Goal: Contribute content

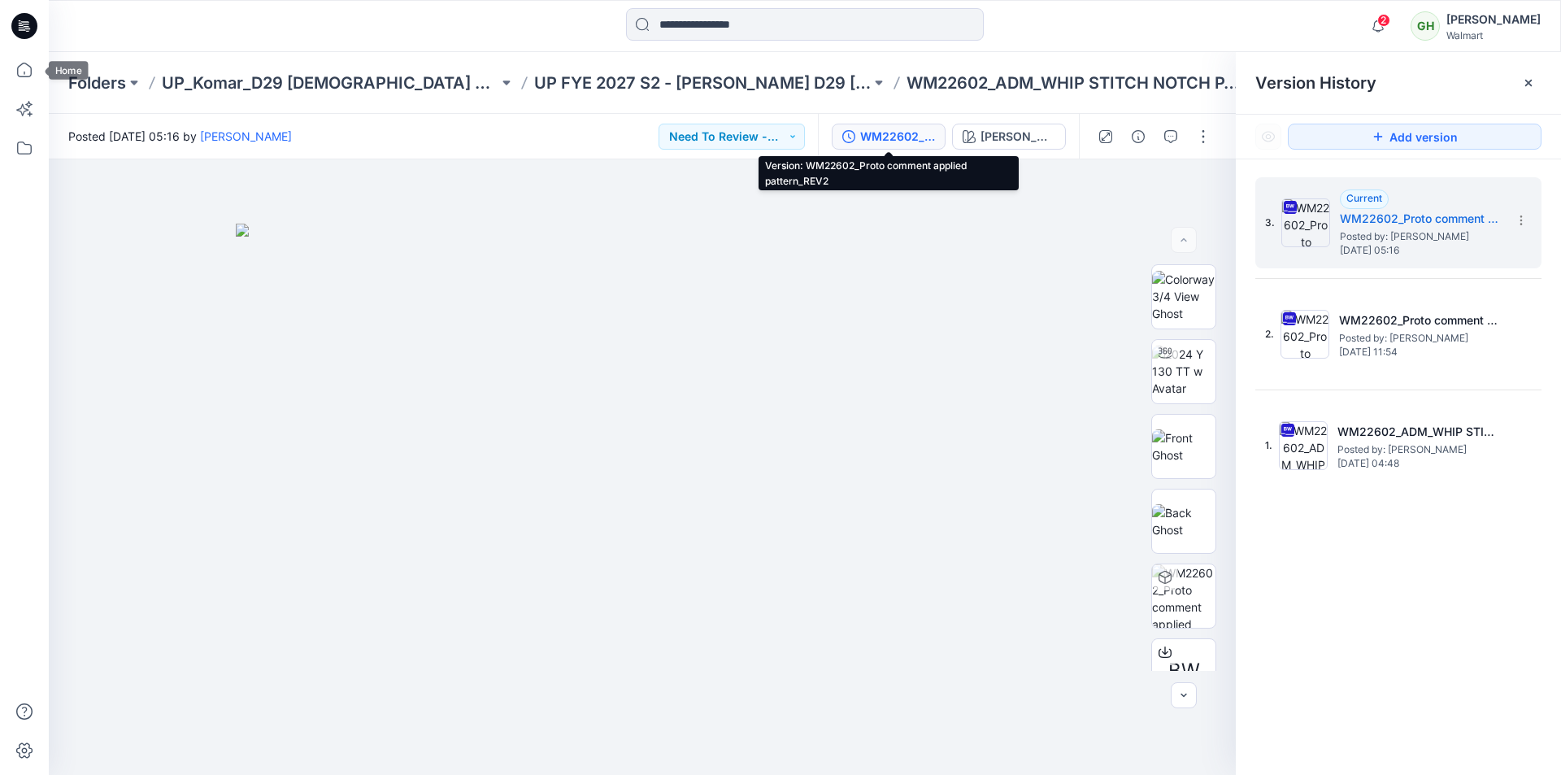
click at [28, 29] on icon at bounding box center [27, 28] width 6 height 1
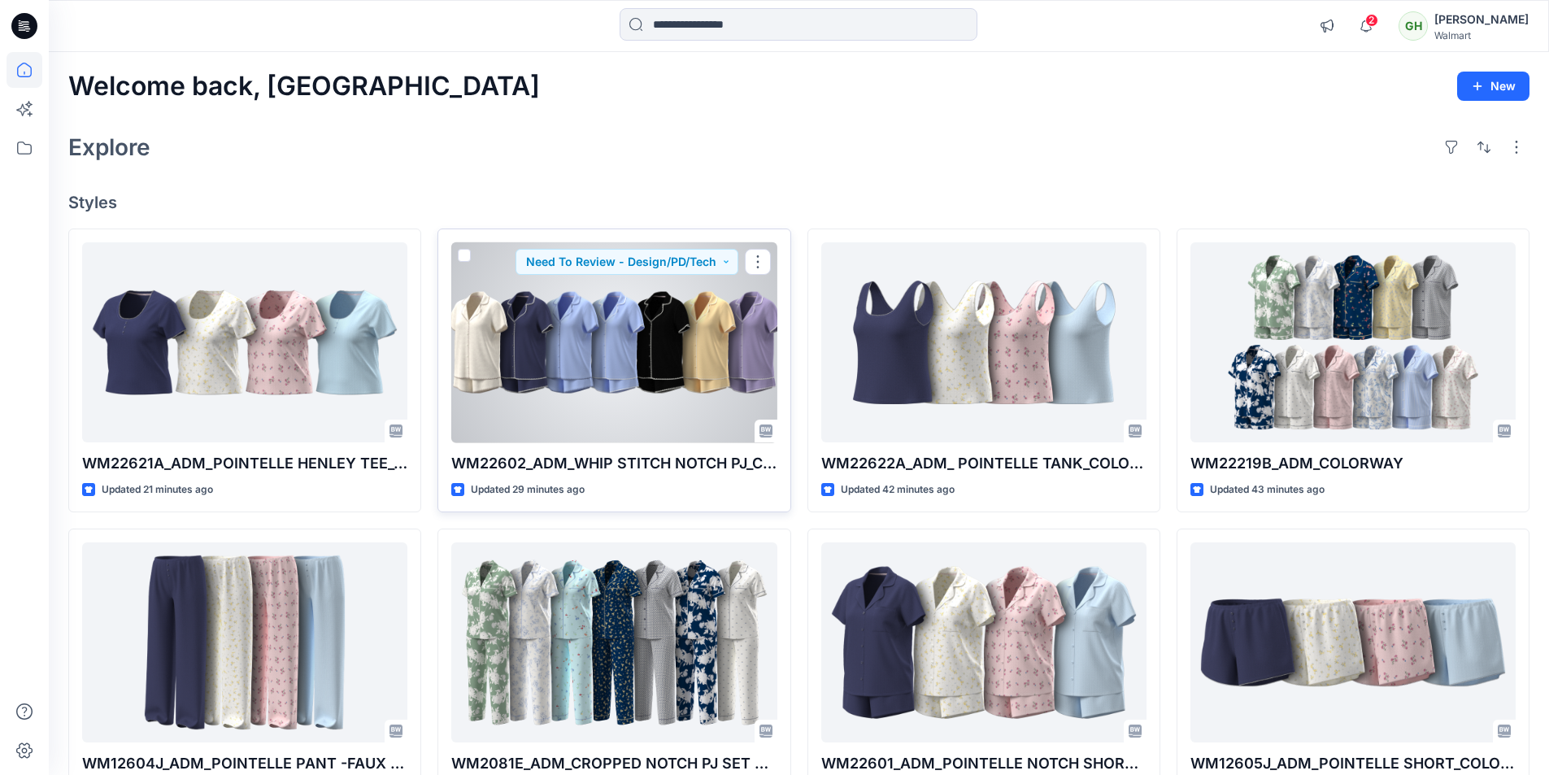
click at [603, 347] on div at bounding box center [613, 342] width 325 height 201
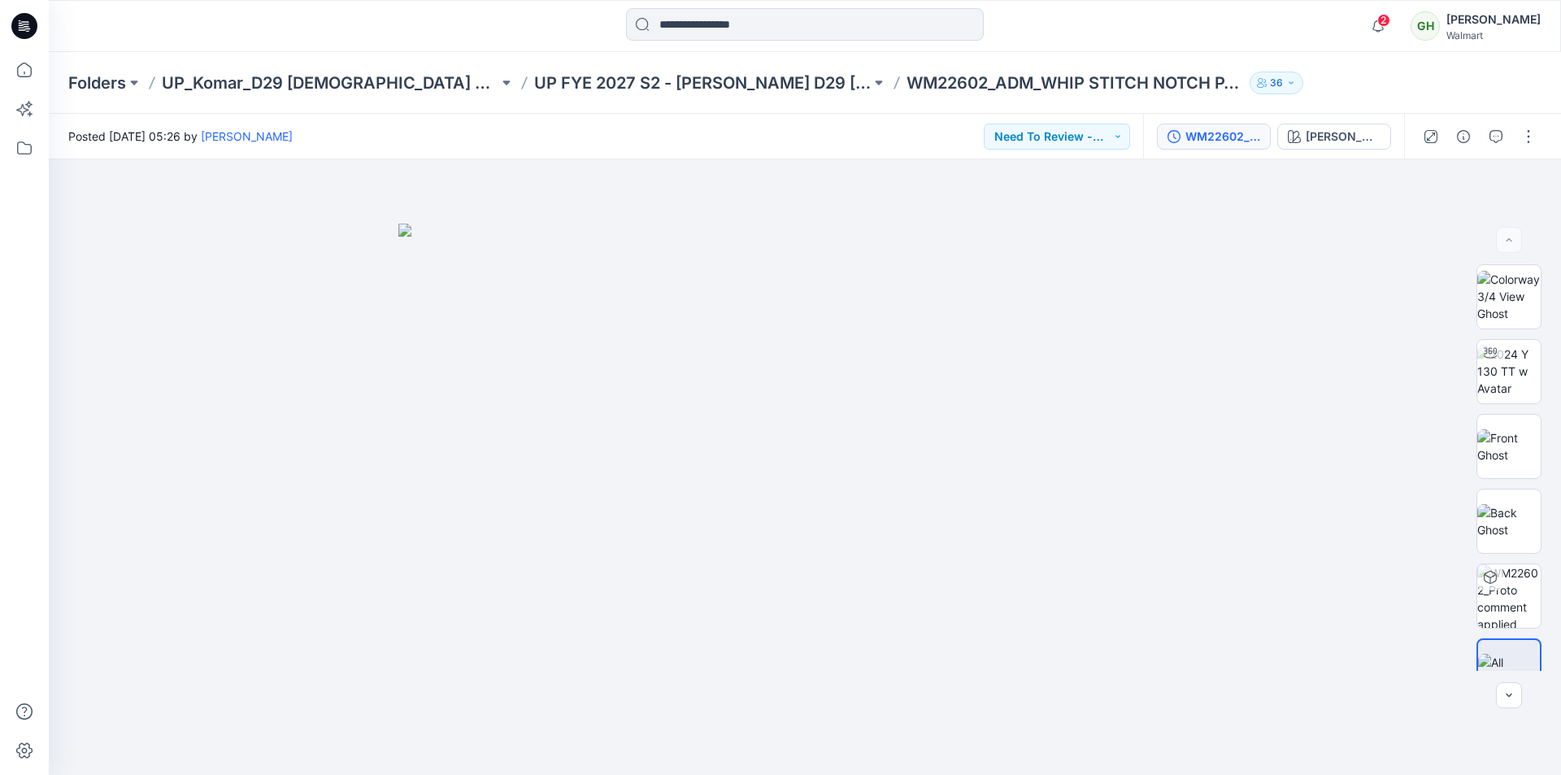
click at [1193, 145] on div "WM22602_Proto comment applied pattern" at bounding box center [1222, 137] width 75 height 18
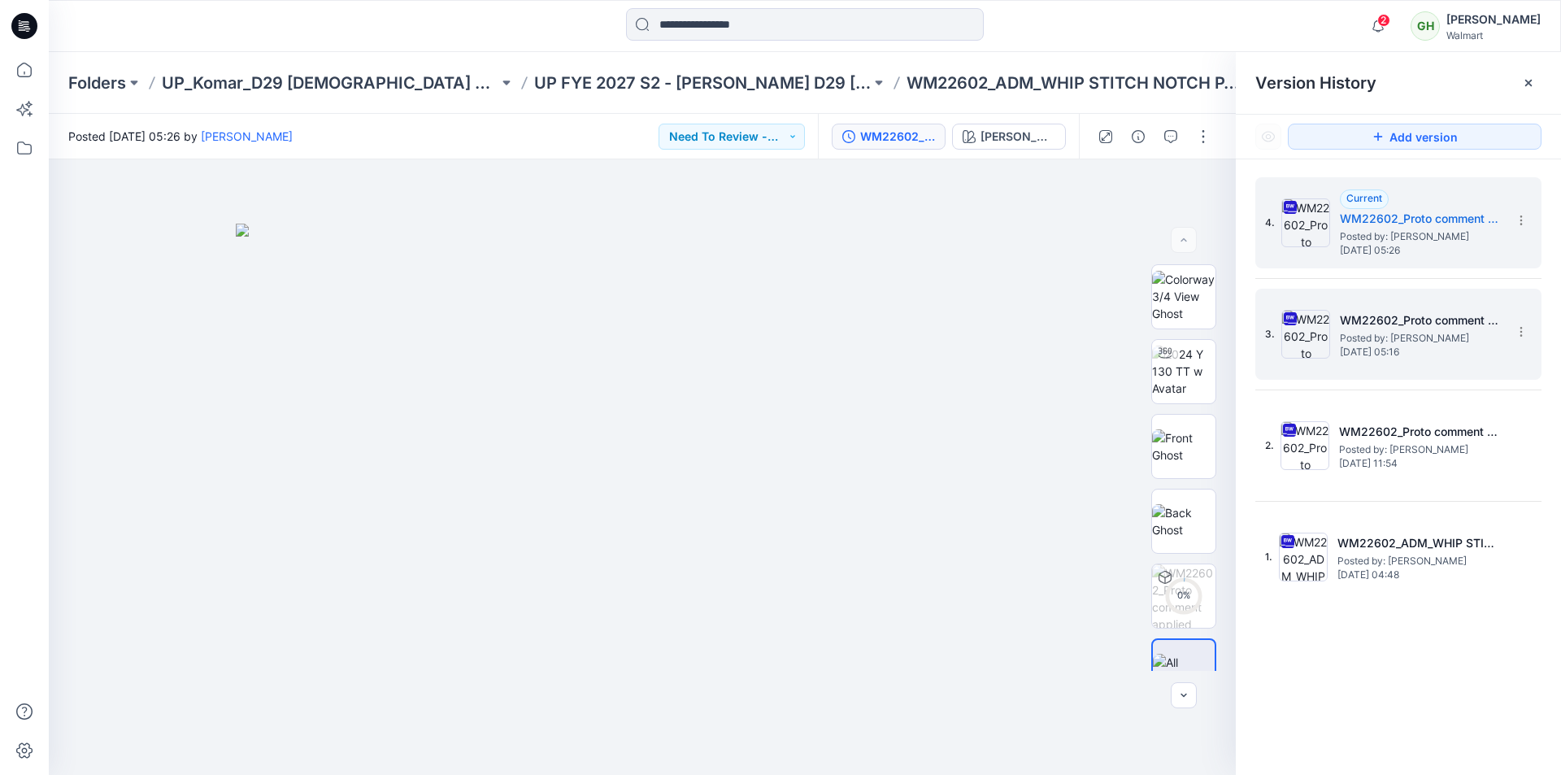
click at [1468, 319] on h5 "WM22602_Proto comment applied pattern_REV2" at bounding box center [1421, 321] width 163 height 20
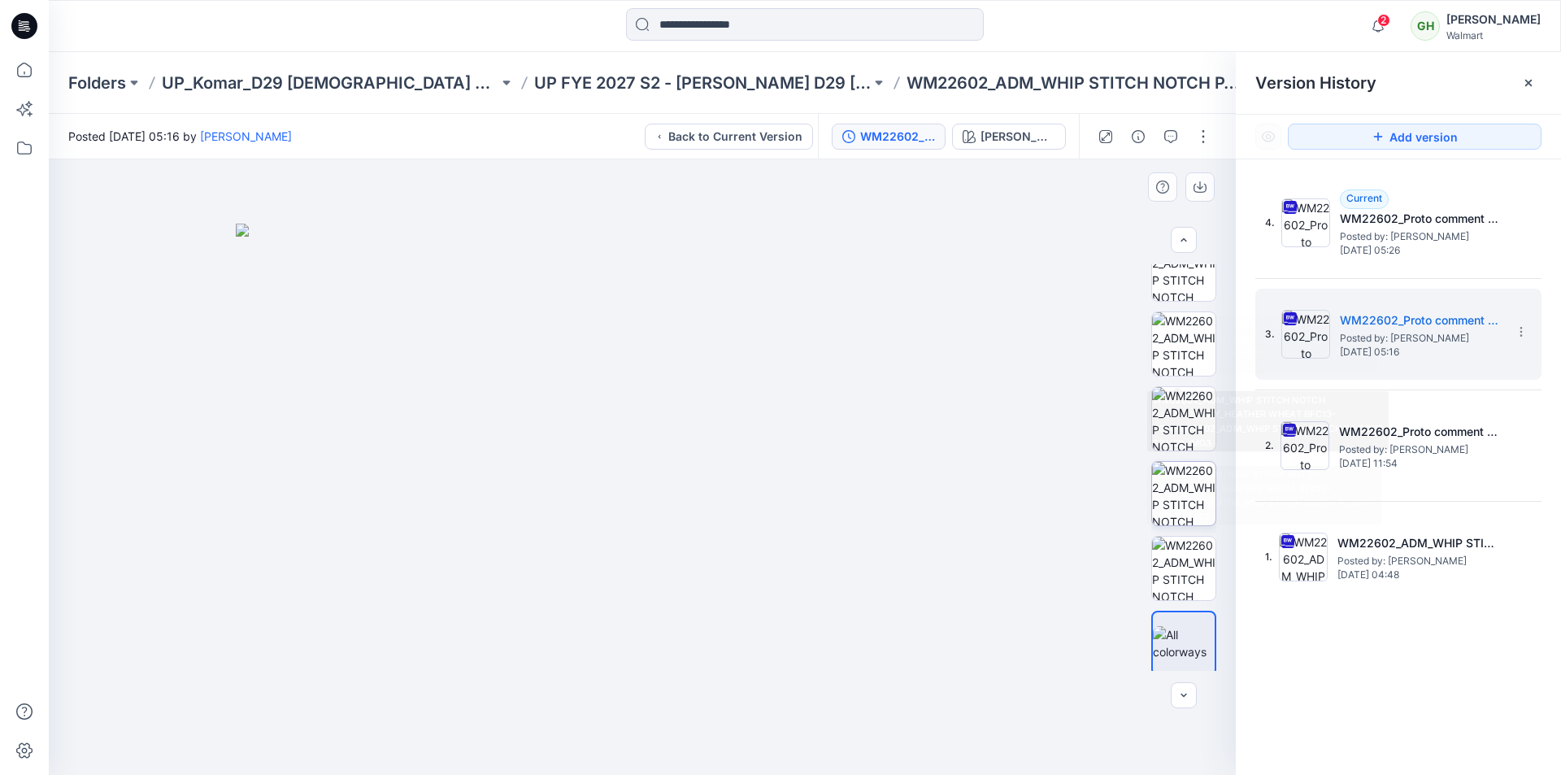
scroll to position [631, 0]
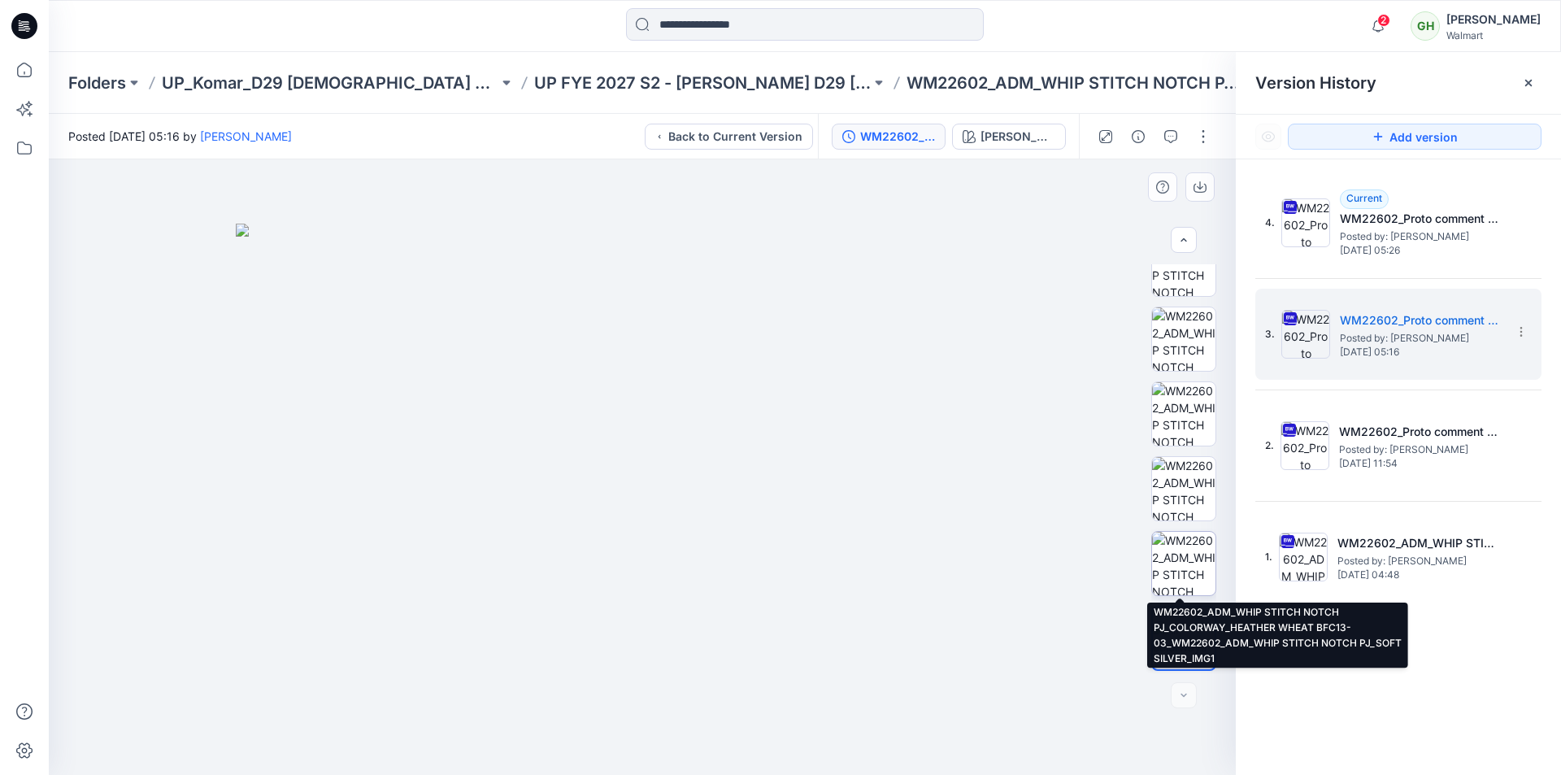
click at [1183, 562] on img at bounding box center [1183, 563] width 63 height 63
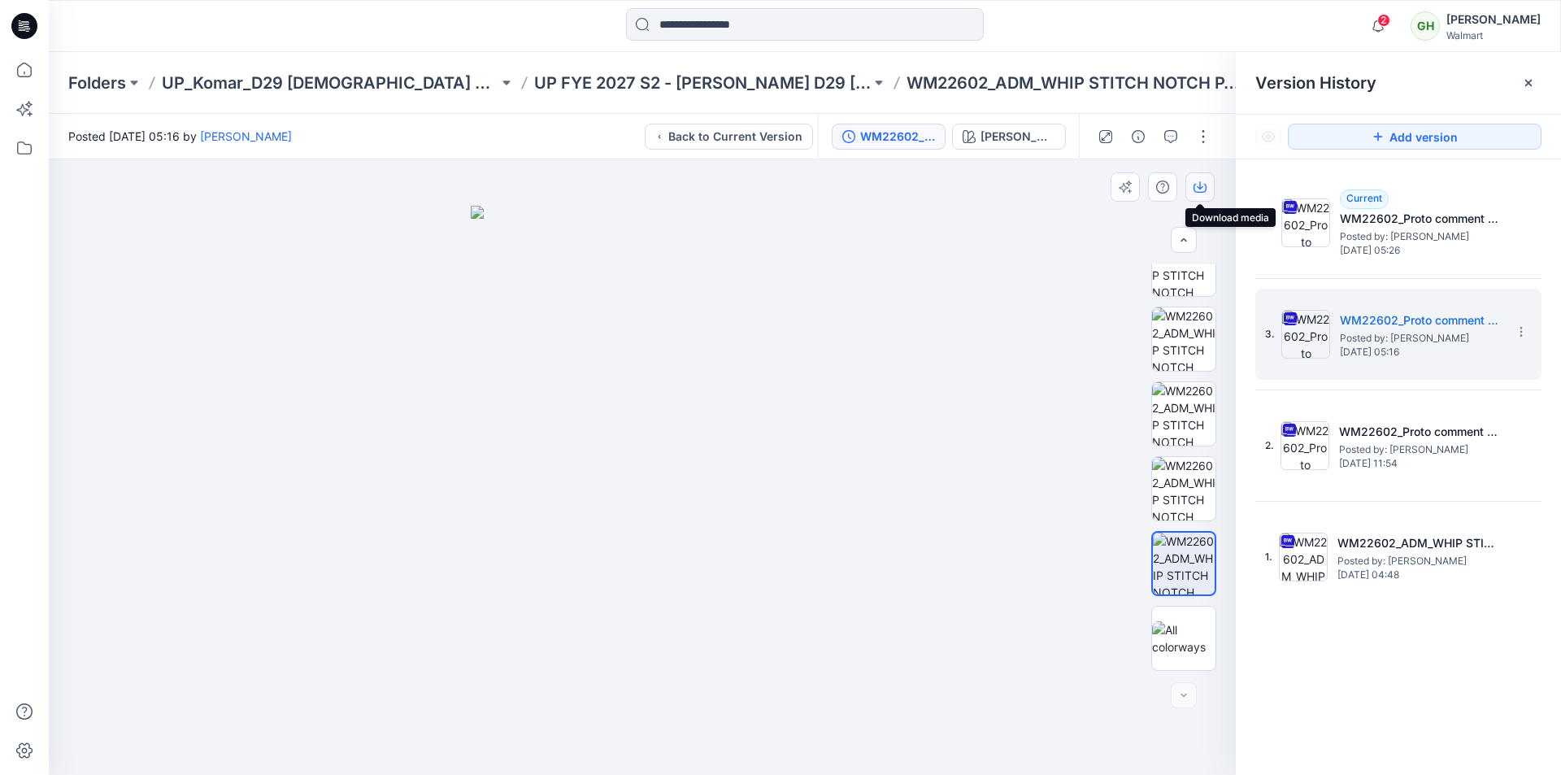
click at [1198, 188] on icon "button" at bounding box center [1200, 185] width 7 height 8
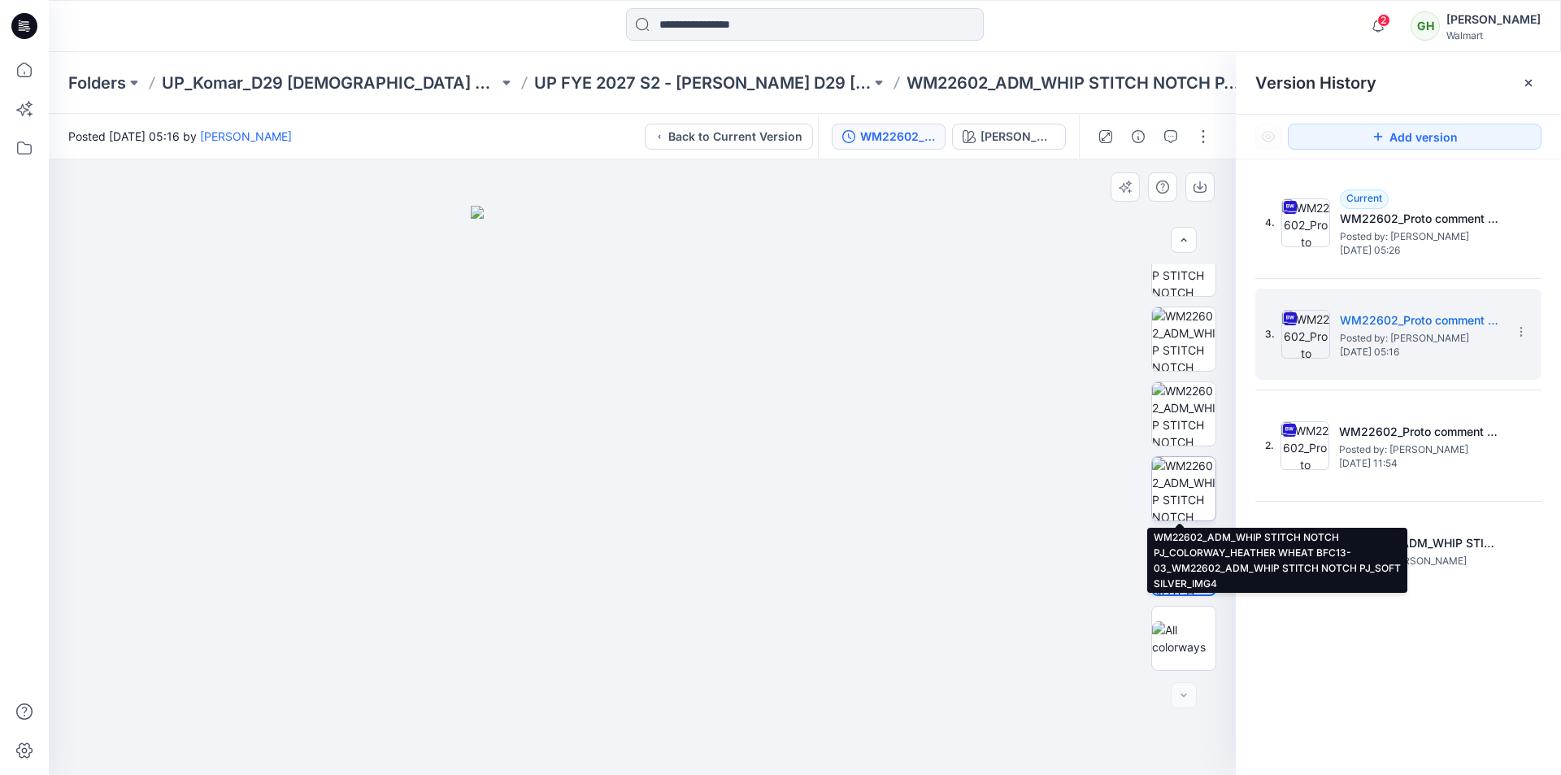
click at [1180, 481] on img at bounding box center [1183, 488] width 63 height 63
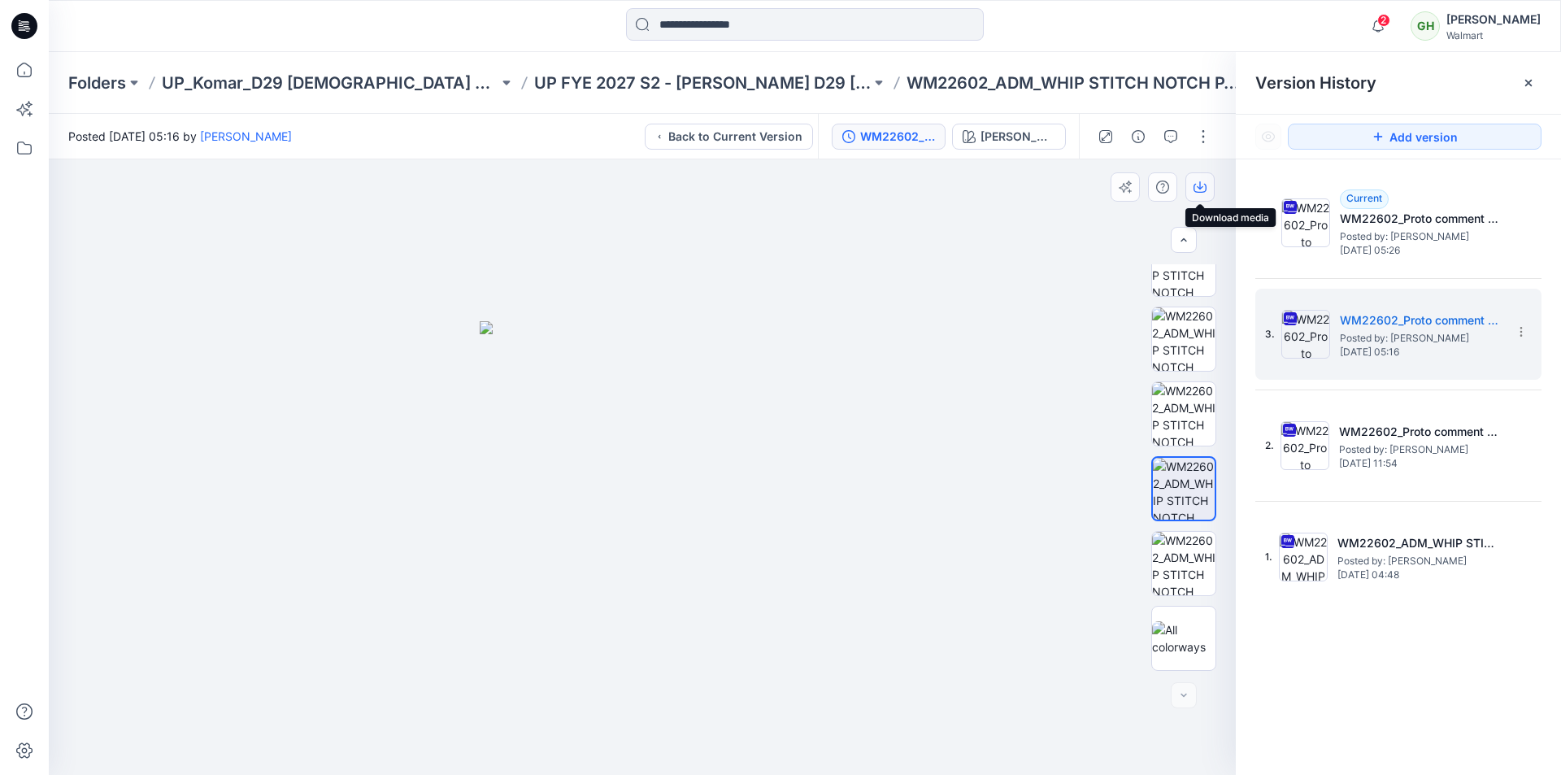
click at [1206, 189] on button "button" at bounding box center [1199, 186] width 29 height 29
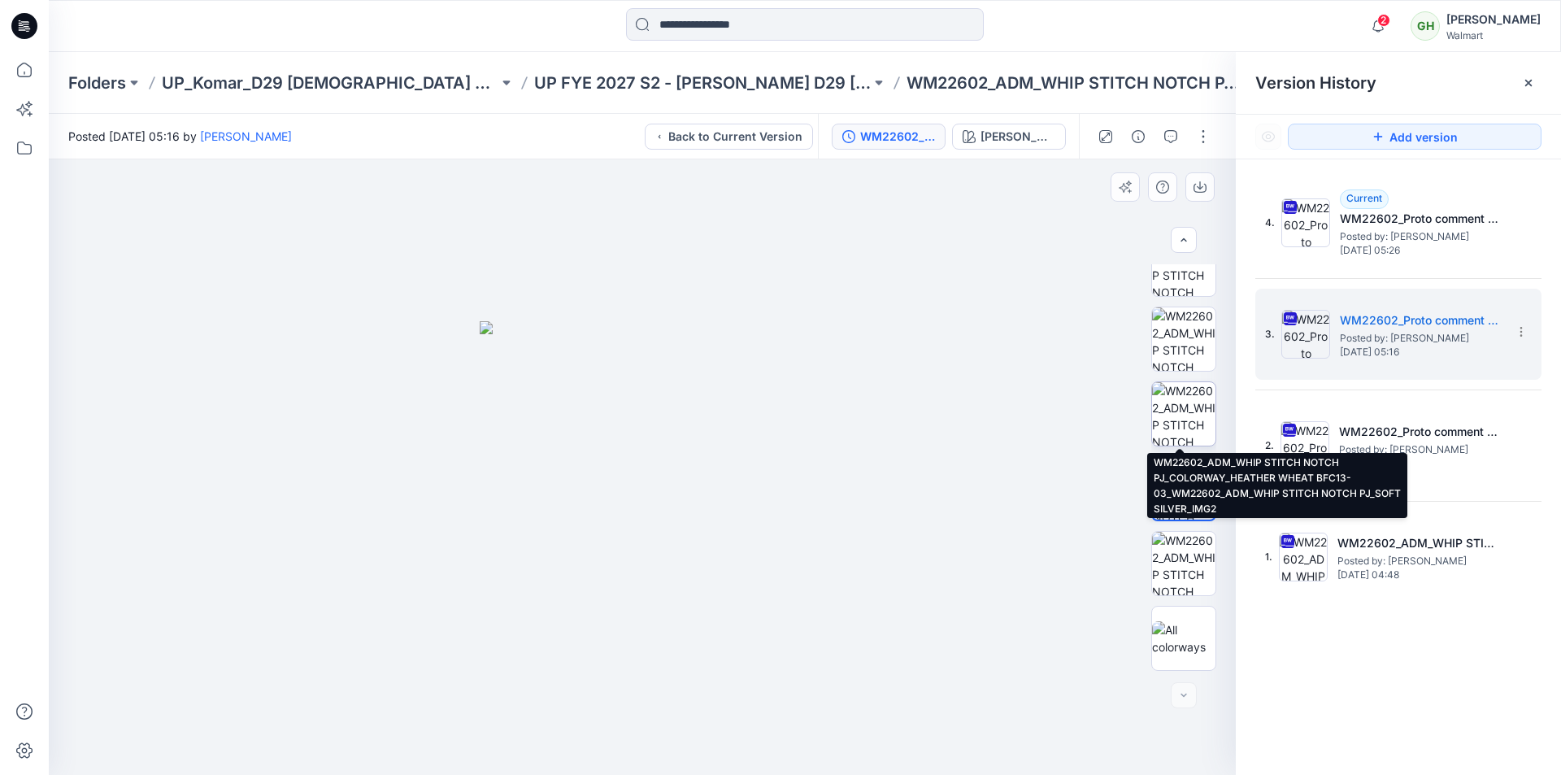
click at [1184, 424] on img at bounding box center [1183, 413] width 63 height 63
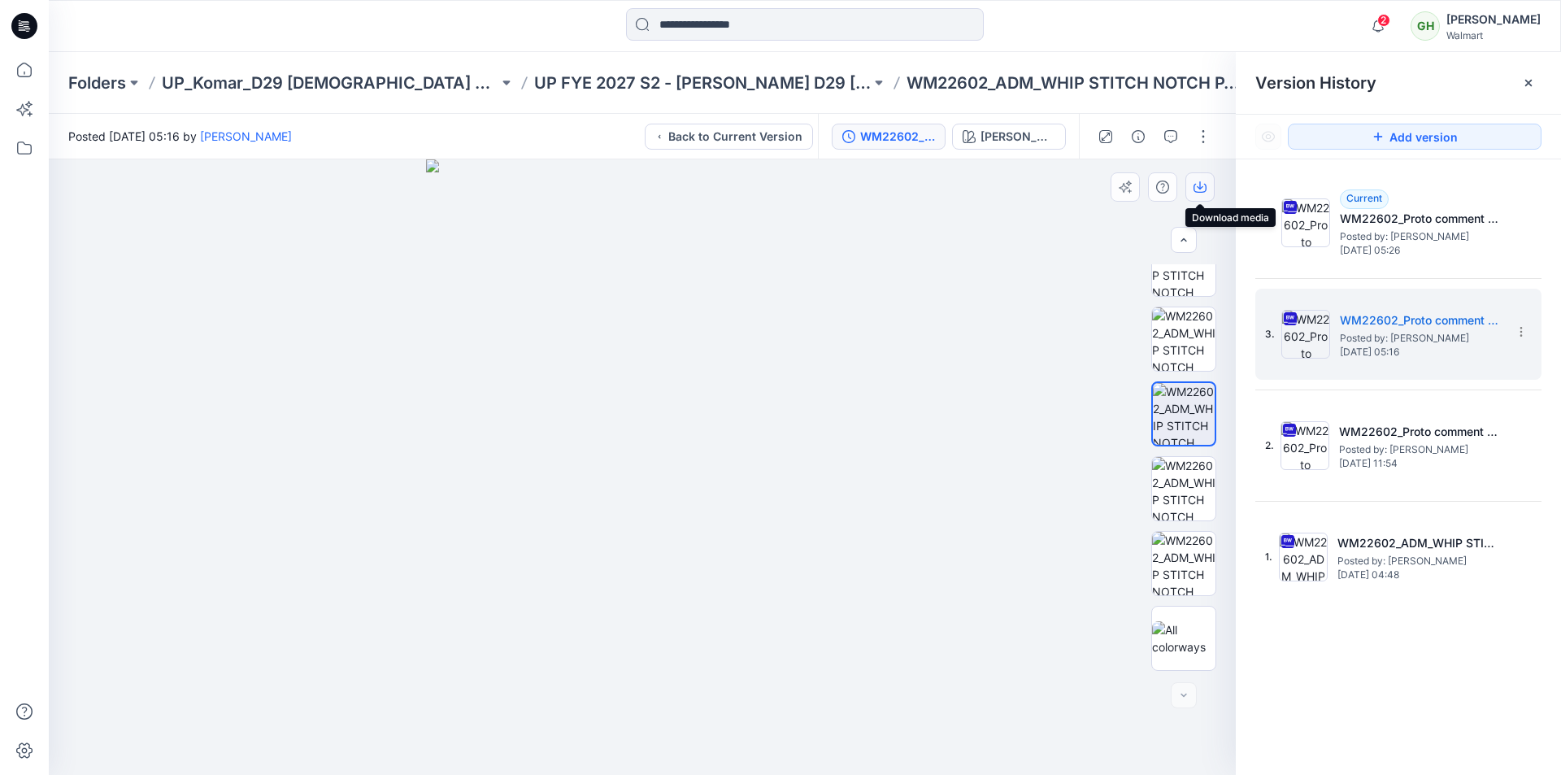
click at [1202, 188] on icon "button" at bounding box center [1199, 186] width 13 height 13
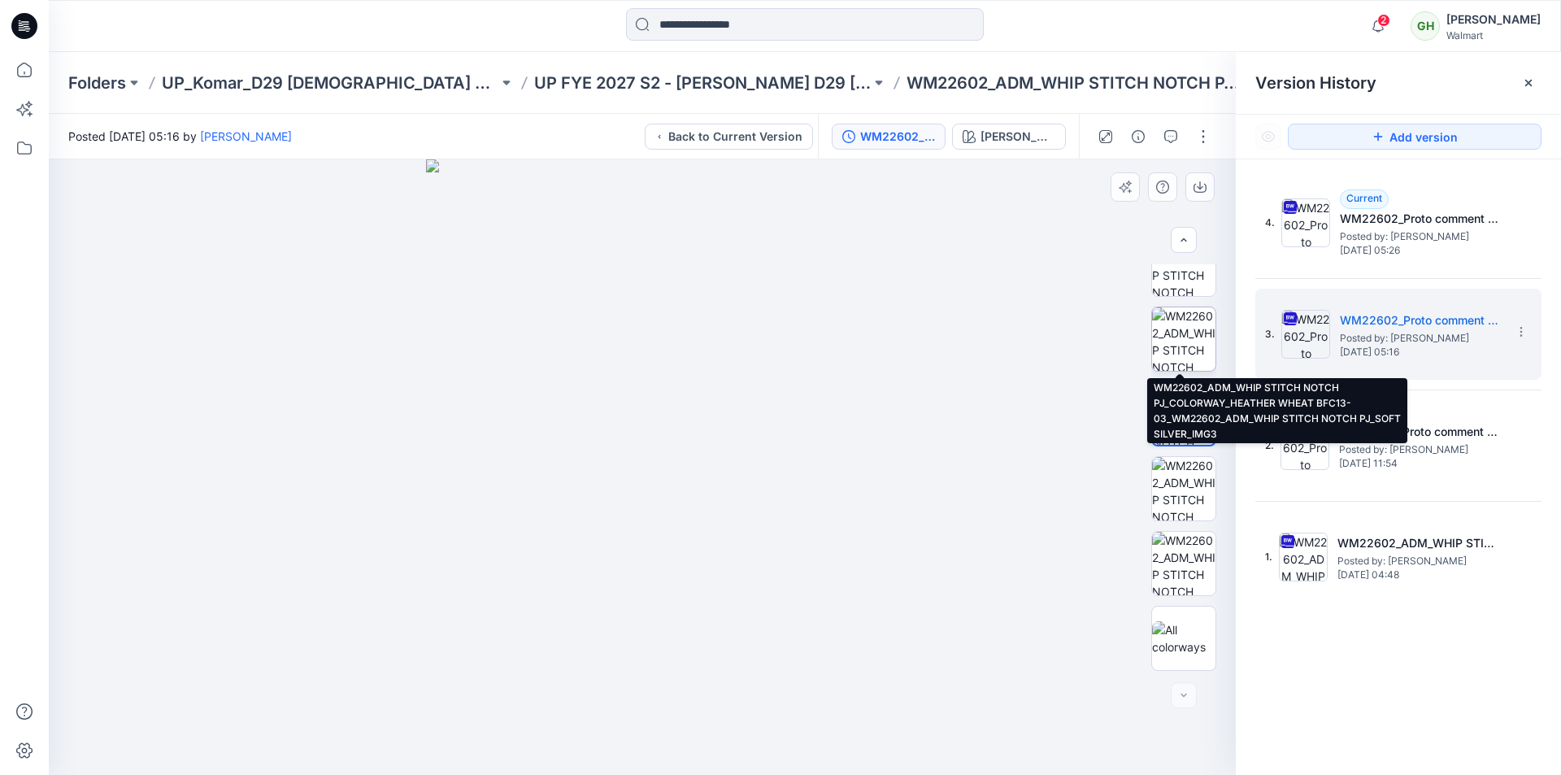
click at [1173, 338] on img at bounding box center [1183, 338] width 63 height 63
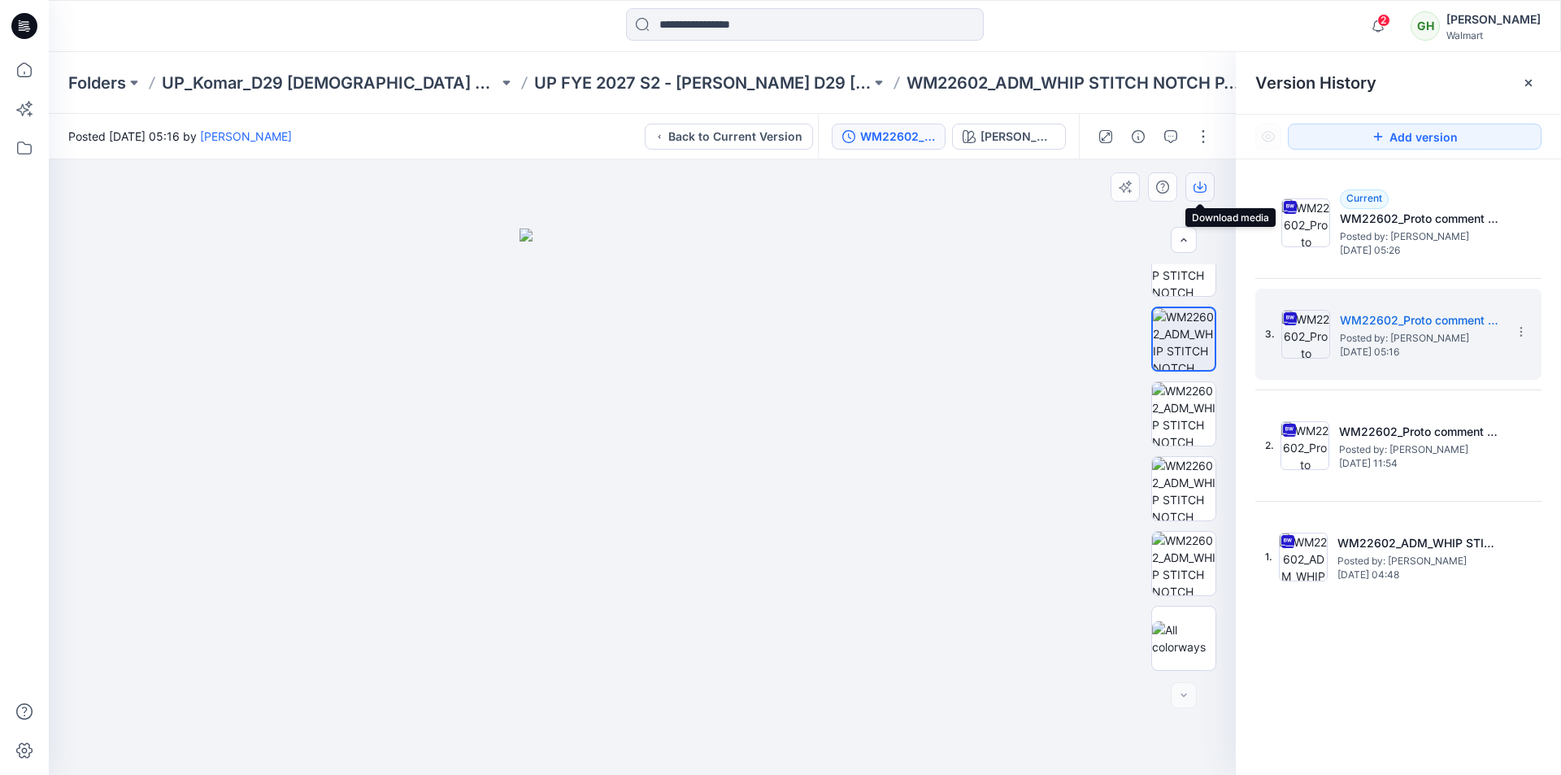
click at [1202, 189] on icon "button" at bounding box center [1199, 186] width 13 height 13
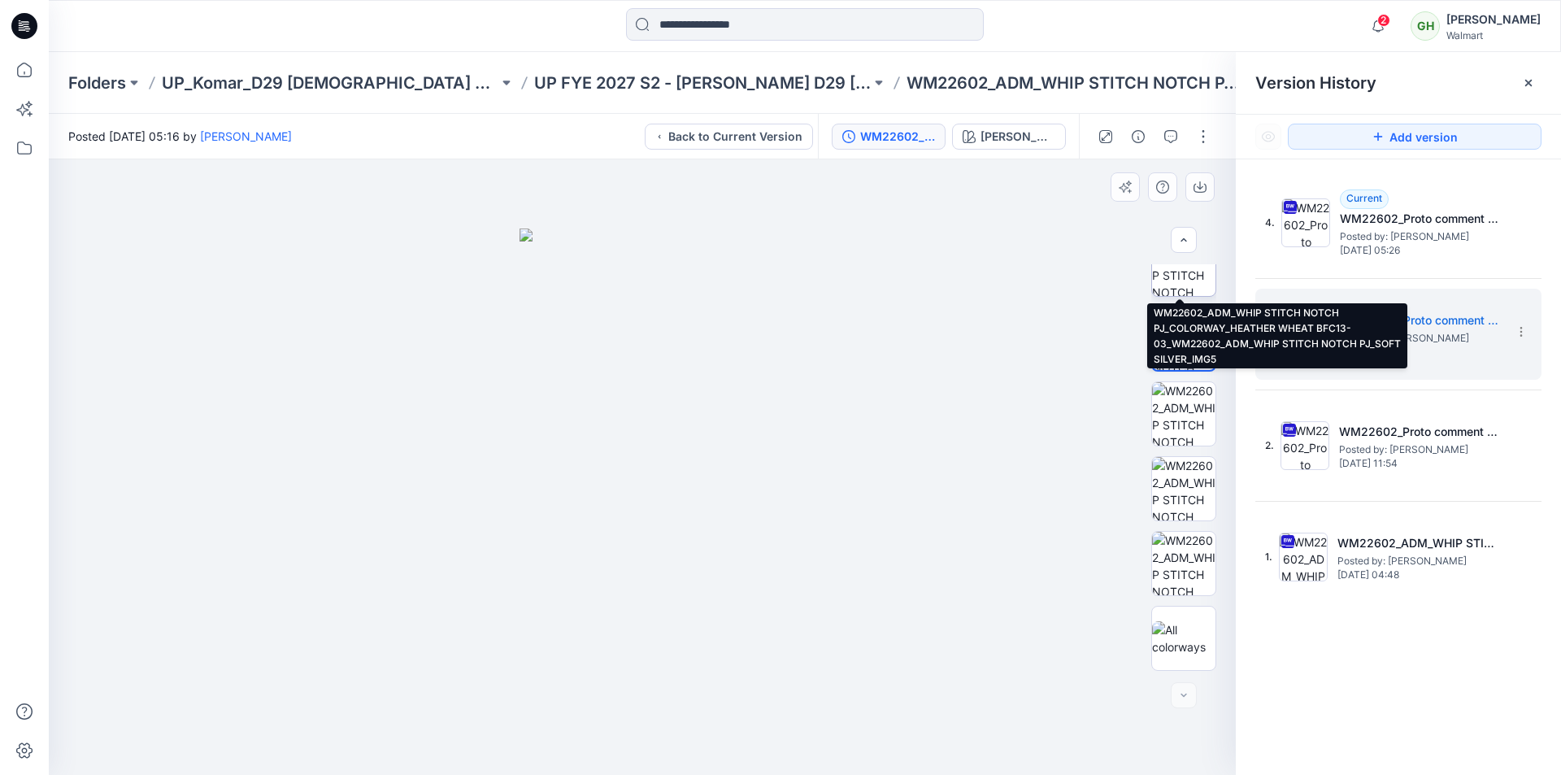
click at [1179, 289] on img at bounding box center [1183, 263] width 63 height 63
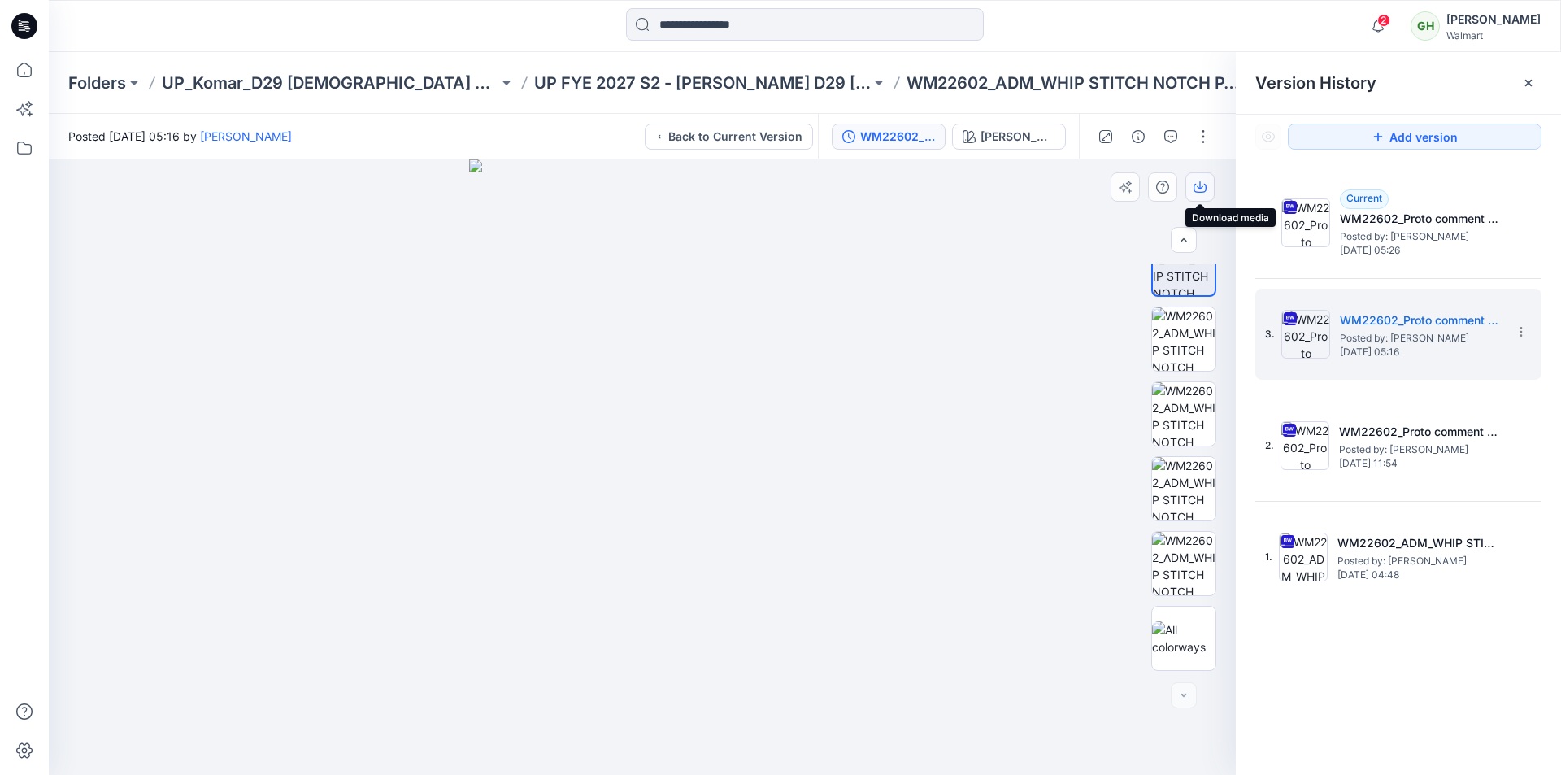
click at [1204, 189] on icon "button" at bounding box center [1199, 186] width 13 height 13
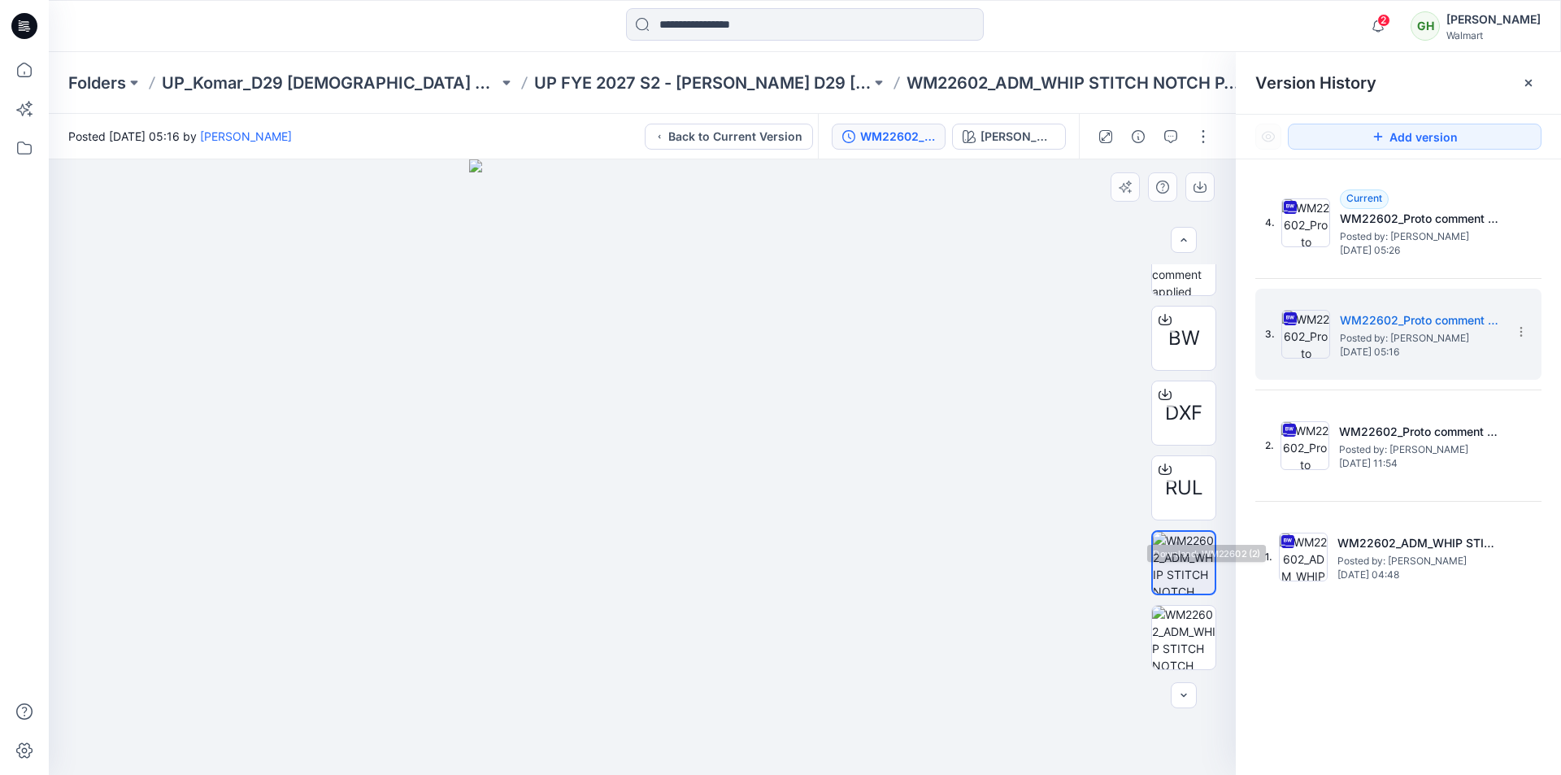
scroll to position [306, 0]
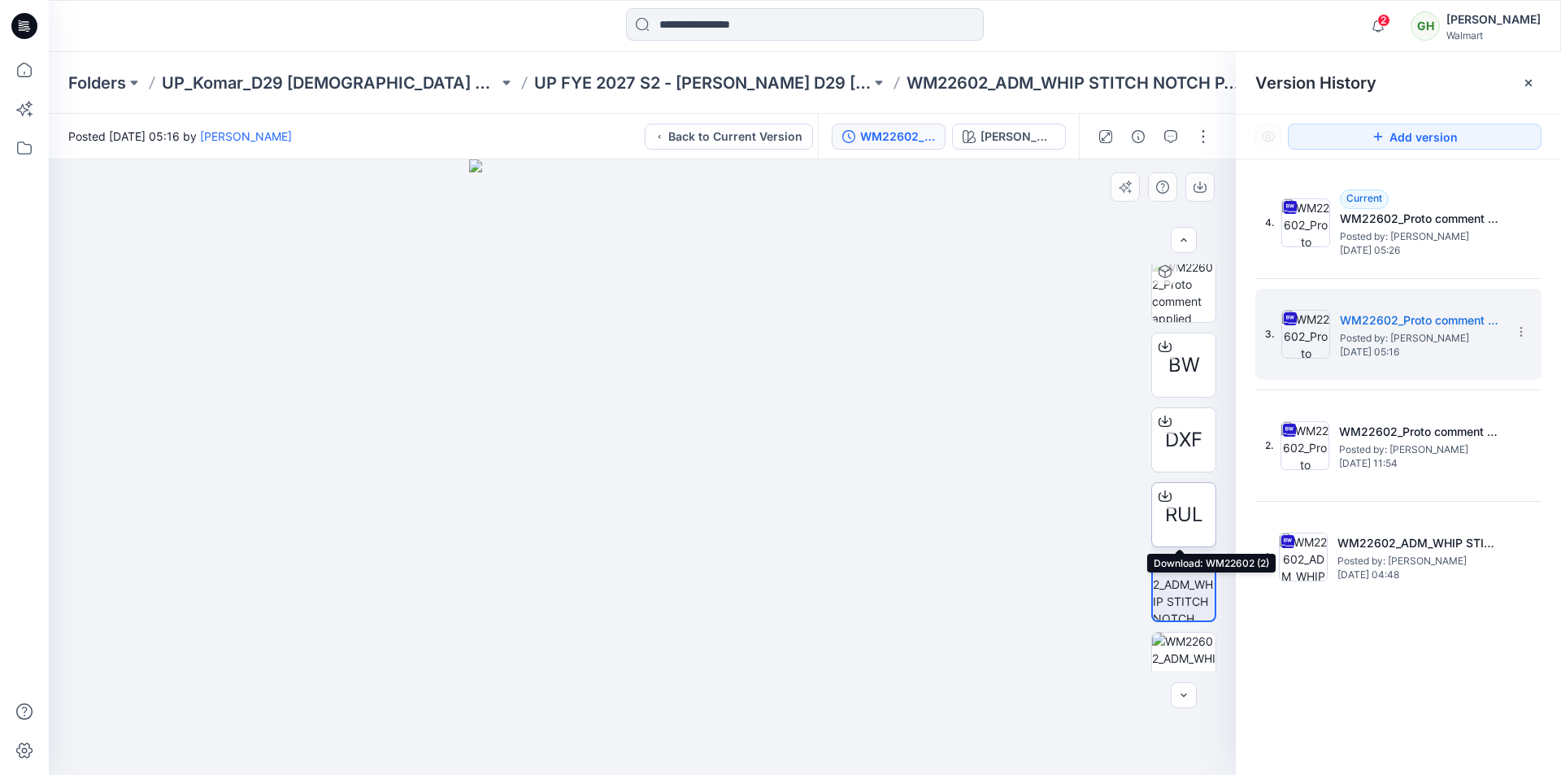
click at [1190, 515] on span "RUL" at bounding box center [1184, 514] width 38 height 29
click at [1184, 440] on span "DXF" at bounding box center [1183, 439] width 37 height 29
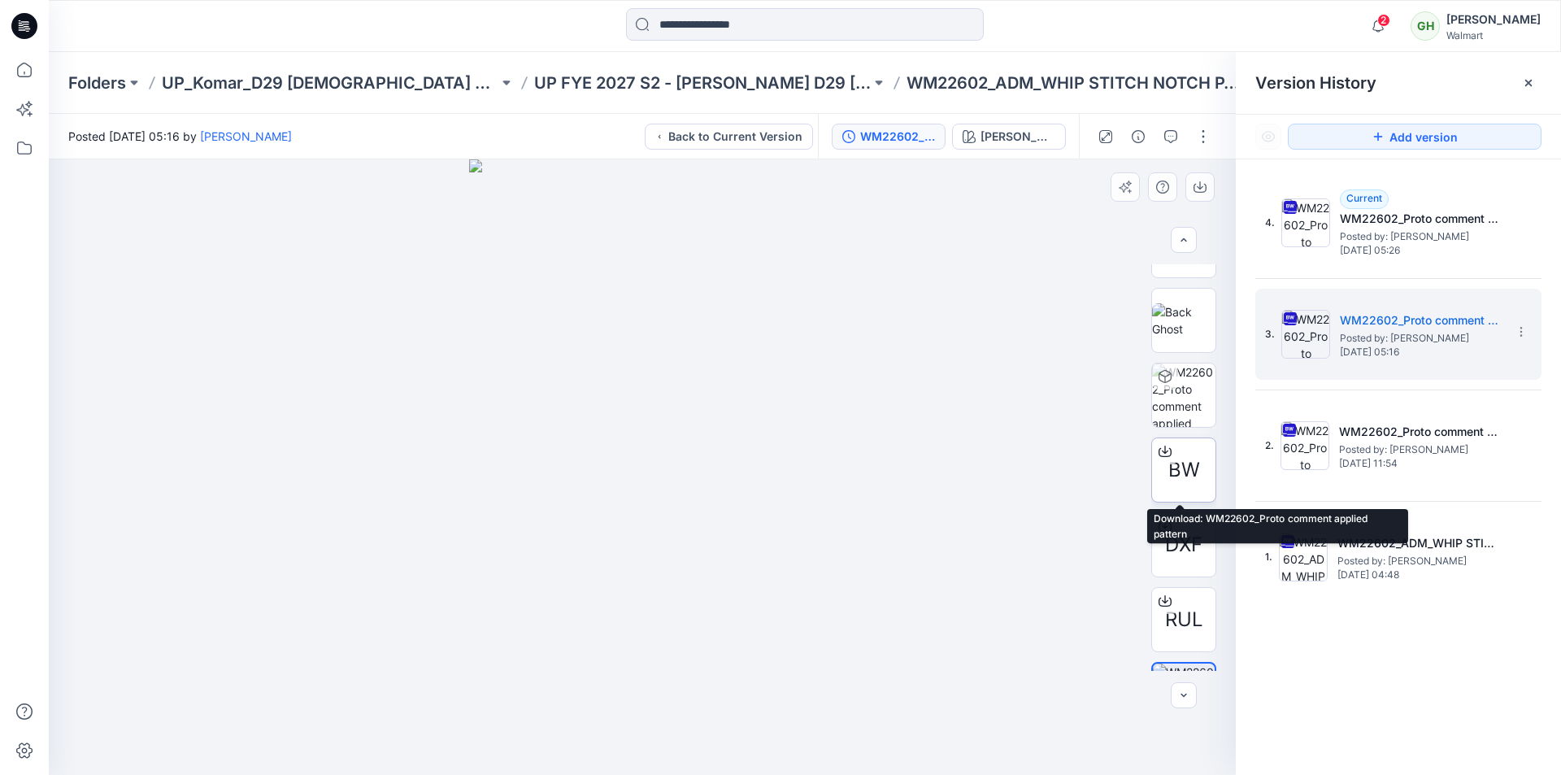
scroll to position [0, 0]
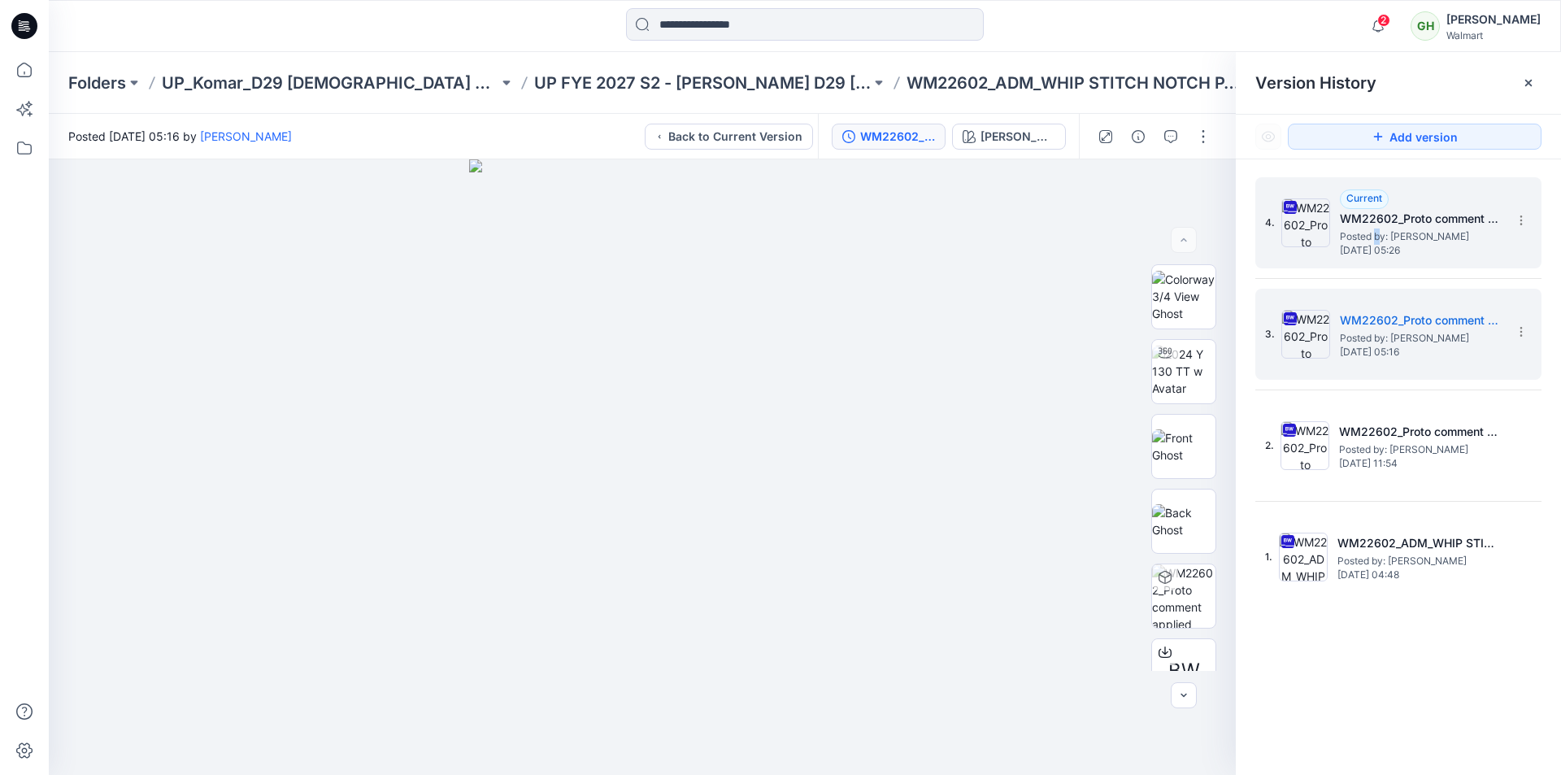
click at [1377, 232] on span "Posted by: Gayan Hettiarachchi" at bounding box center [1421, 236] width 163 height 16
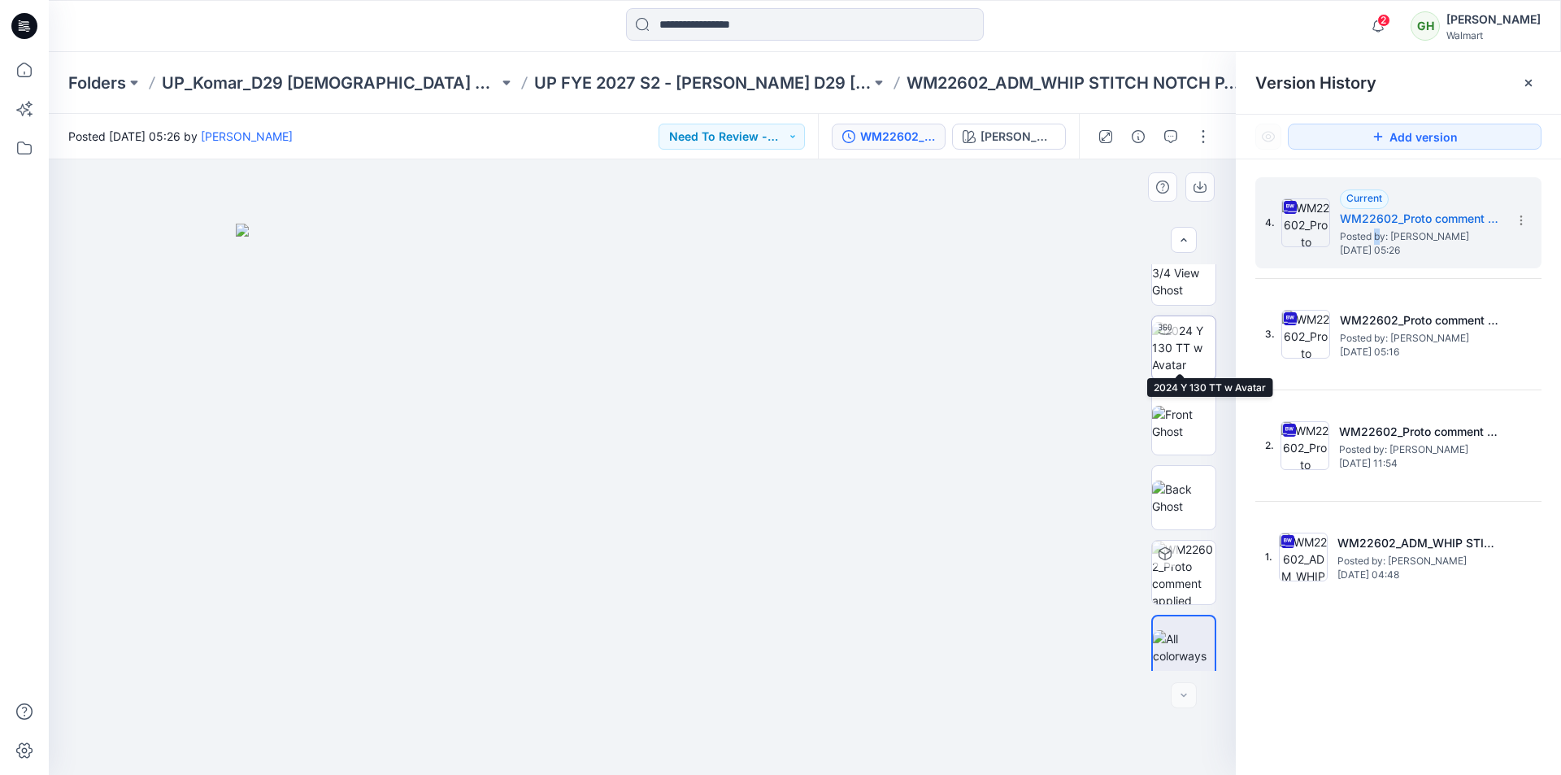
scroll to position [33, 0]
click at [1270, 164] on div "4. Current WM22602_Proto comment applied pattern Posted by: Gayan Hettiarachchi…" at bounding box center [1398, 478] width 325 height 639
click at [1201, 142] on button "button" at bounding box center [1203, 137] width 26 height 26
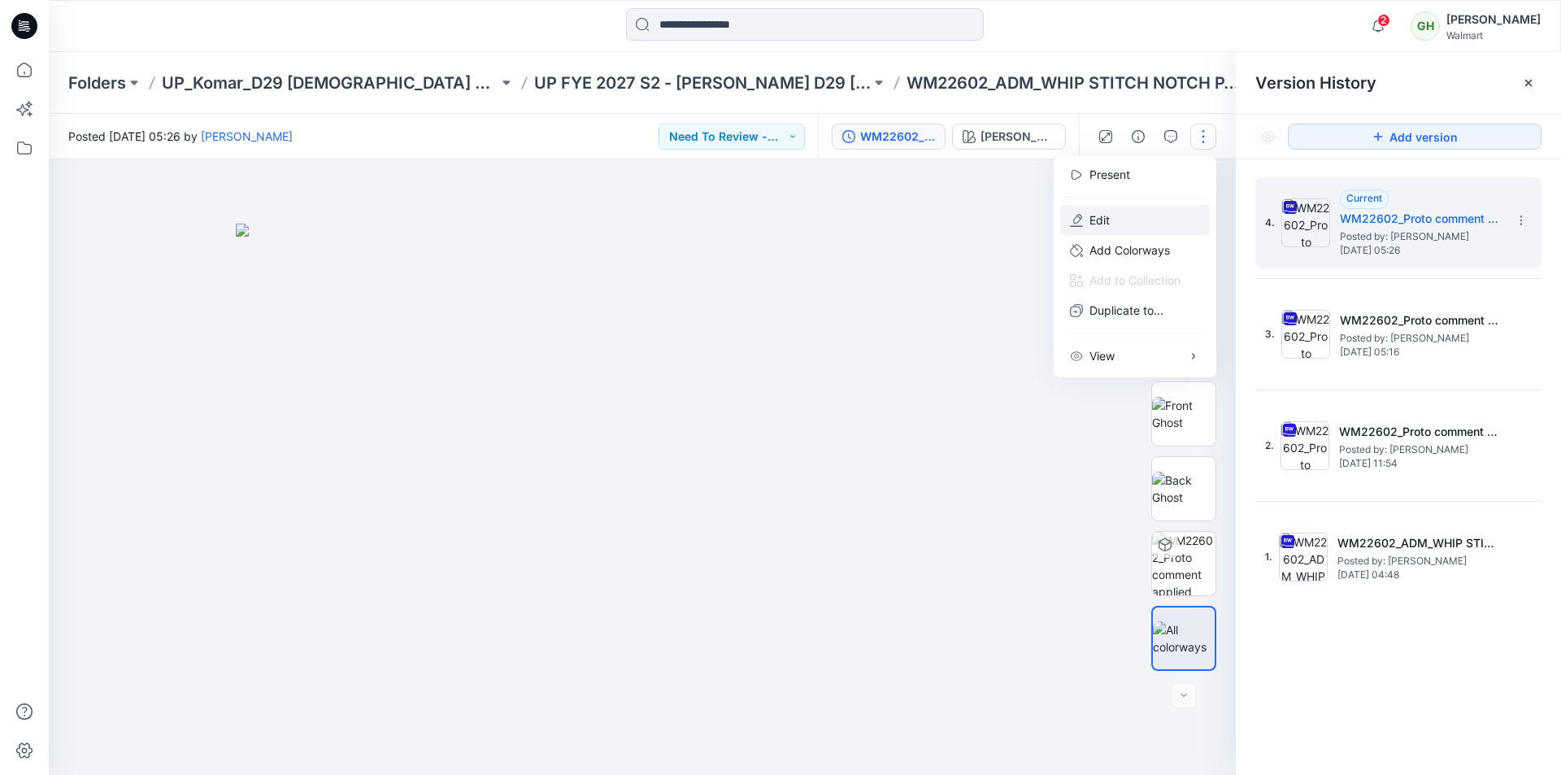
click at [1093, 214] on p "Edit" at bounding box center [1099, 219] width 20 height 17
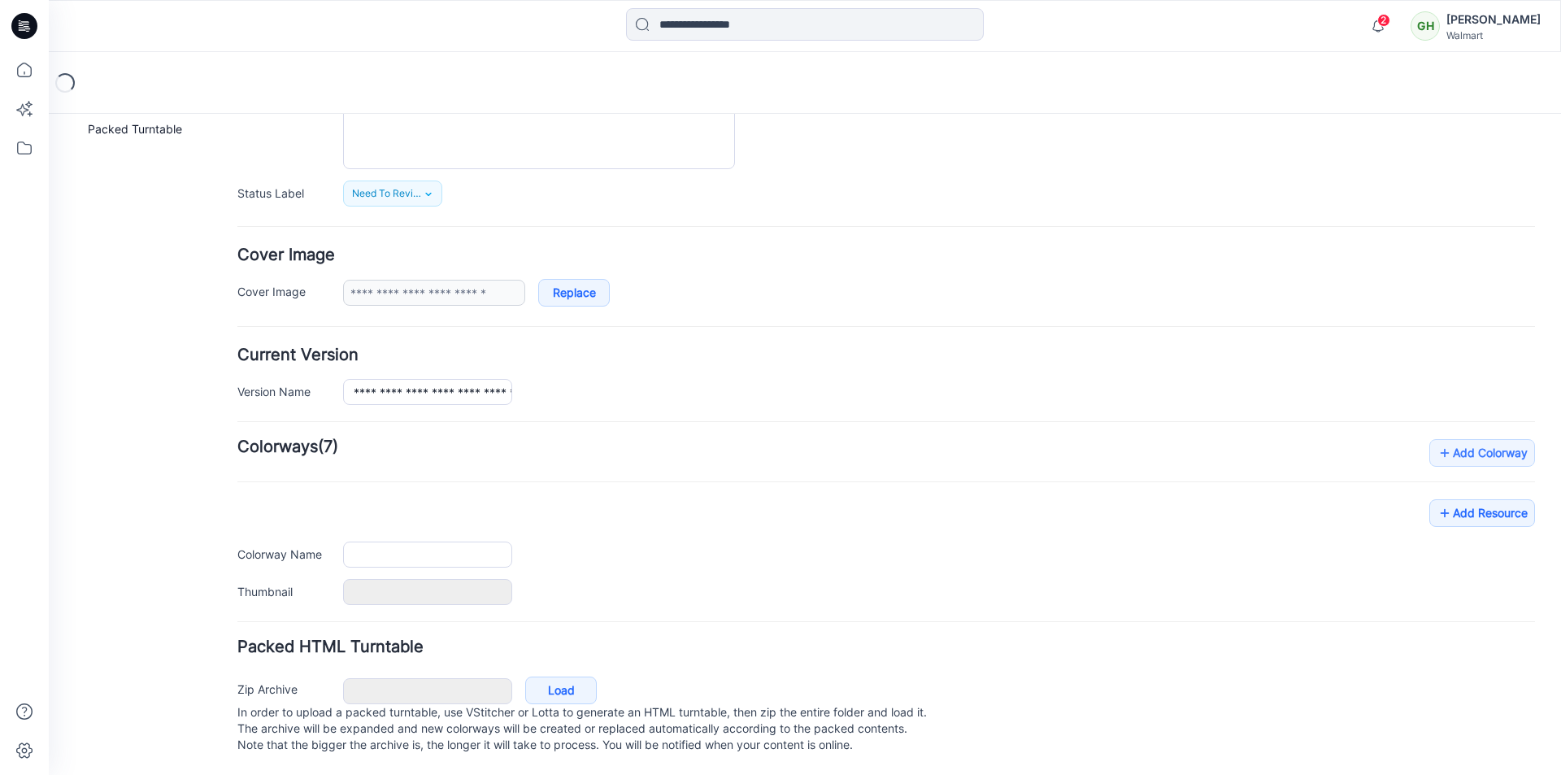
type input "**********"
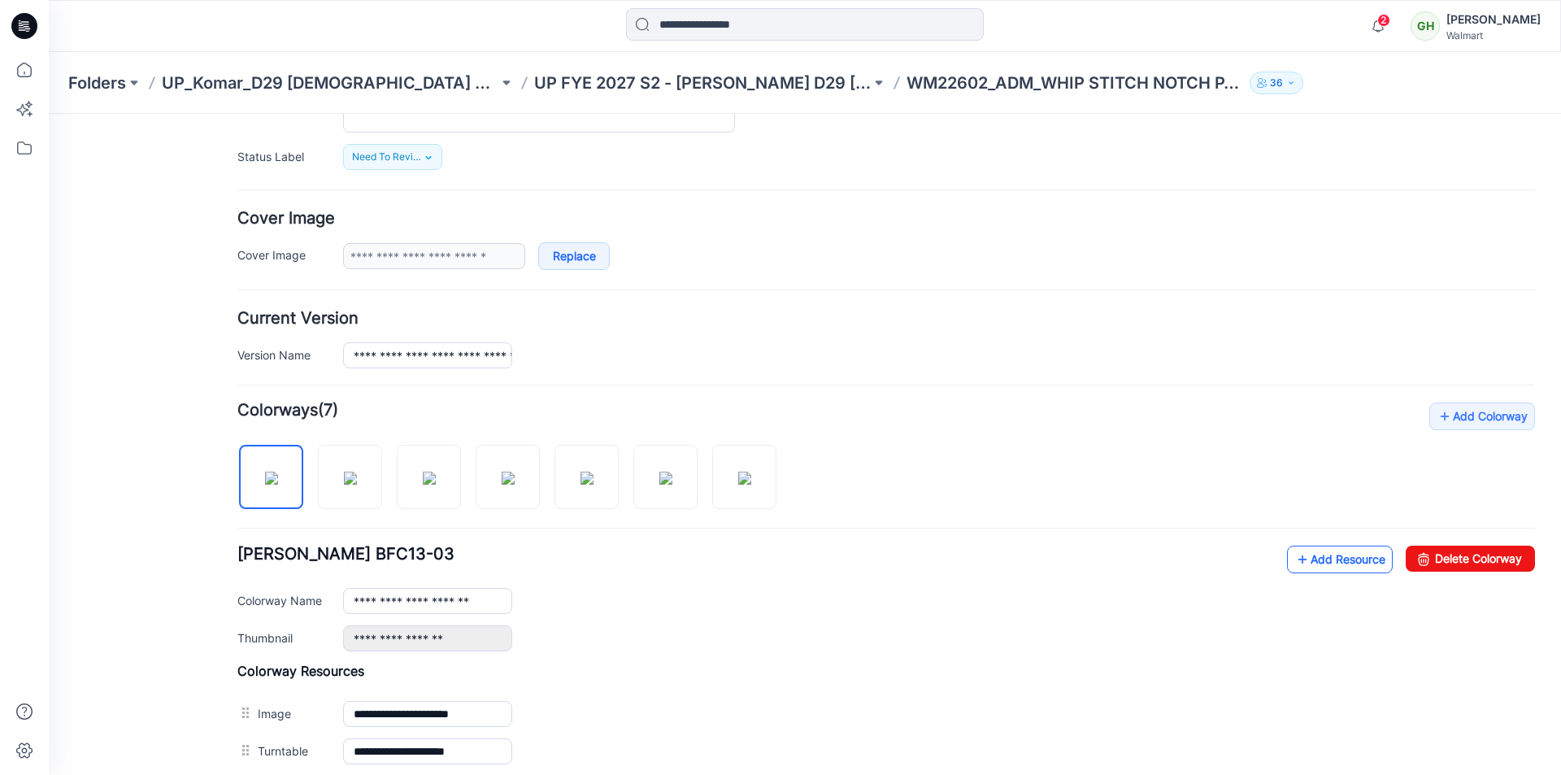
click at [1323, 554] on link "Add Resource" at bounding box center [1340, 559] width 106 height 28
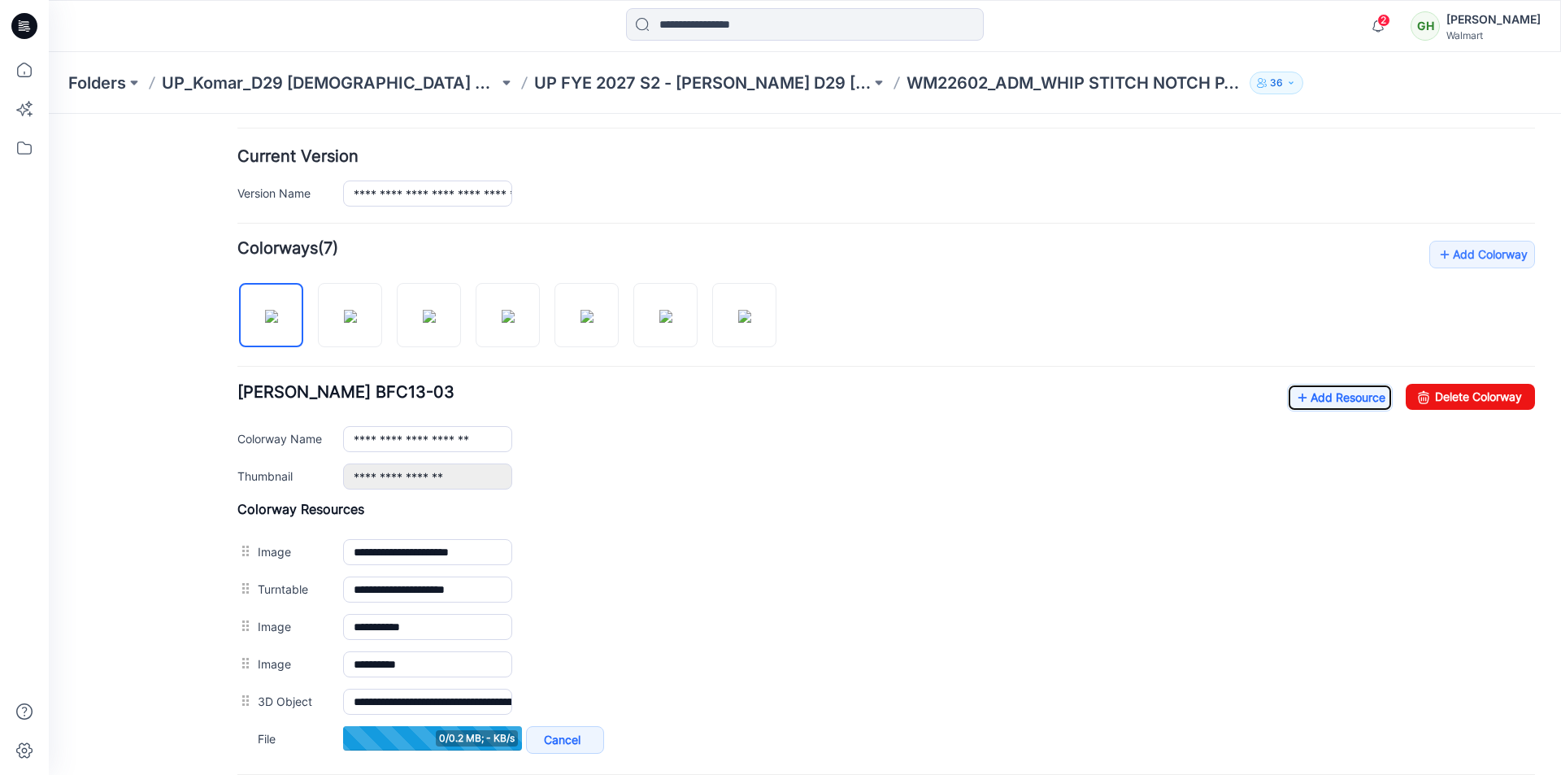
scroll to position [382, 0]
click at [1324, 400] on link "Add Resource" at bounding box center [1340, 397] width 106 height 28
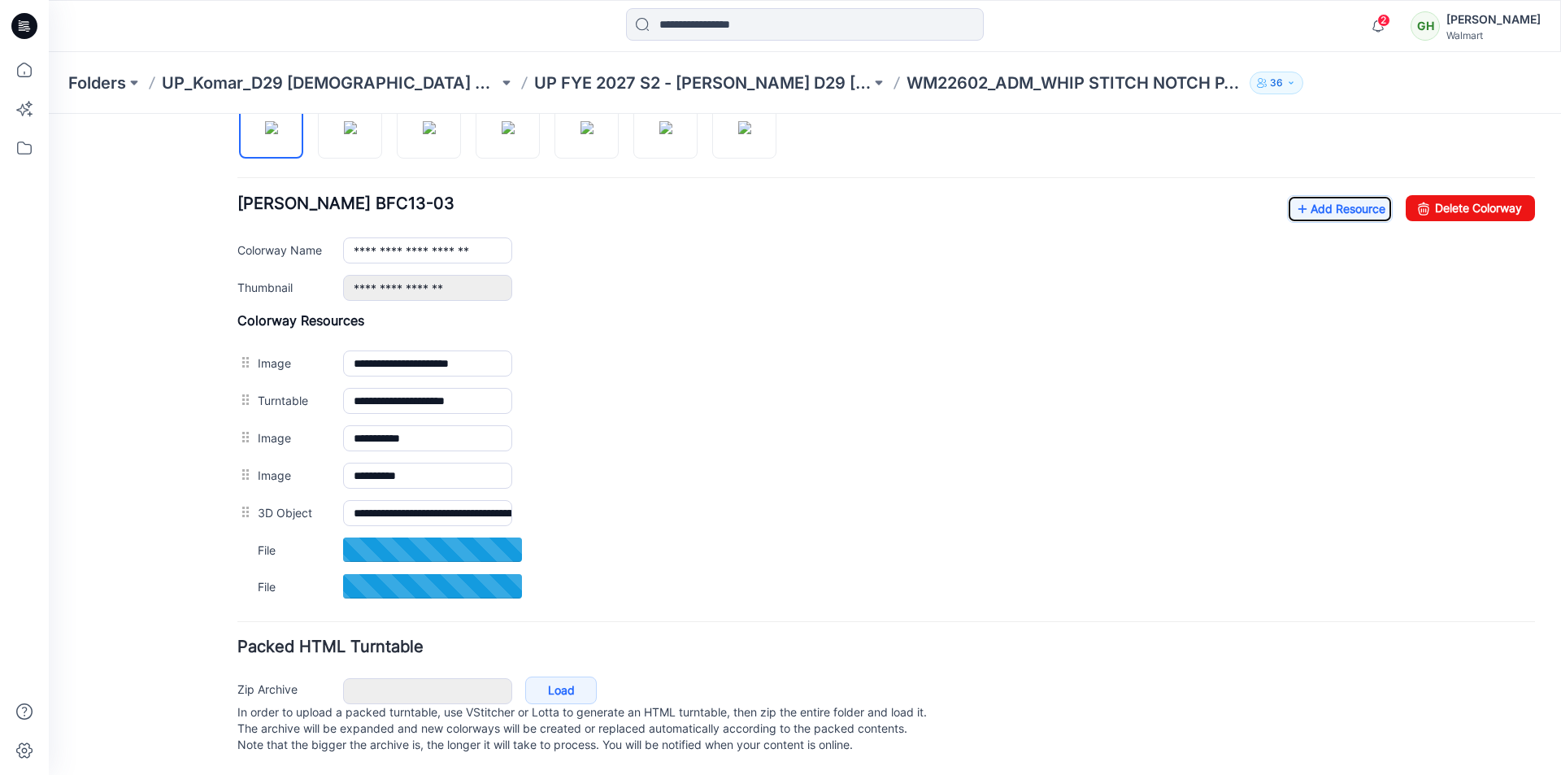
scroll to position [586, 0]
click at [1316, 195] on link "Add Resource" at bounding box center [1340, 209] width 106 height 28
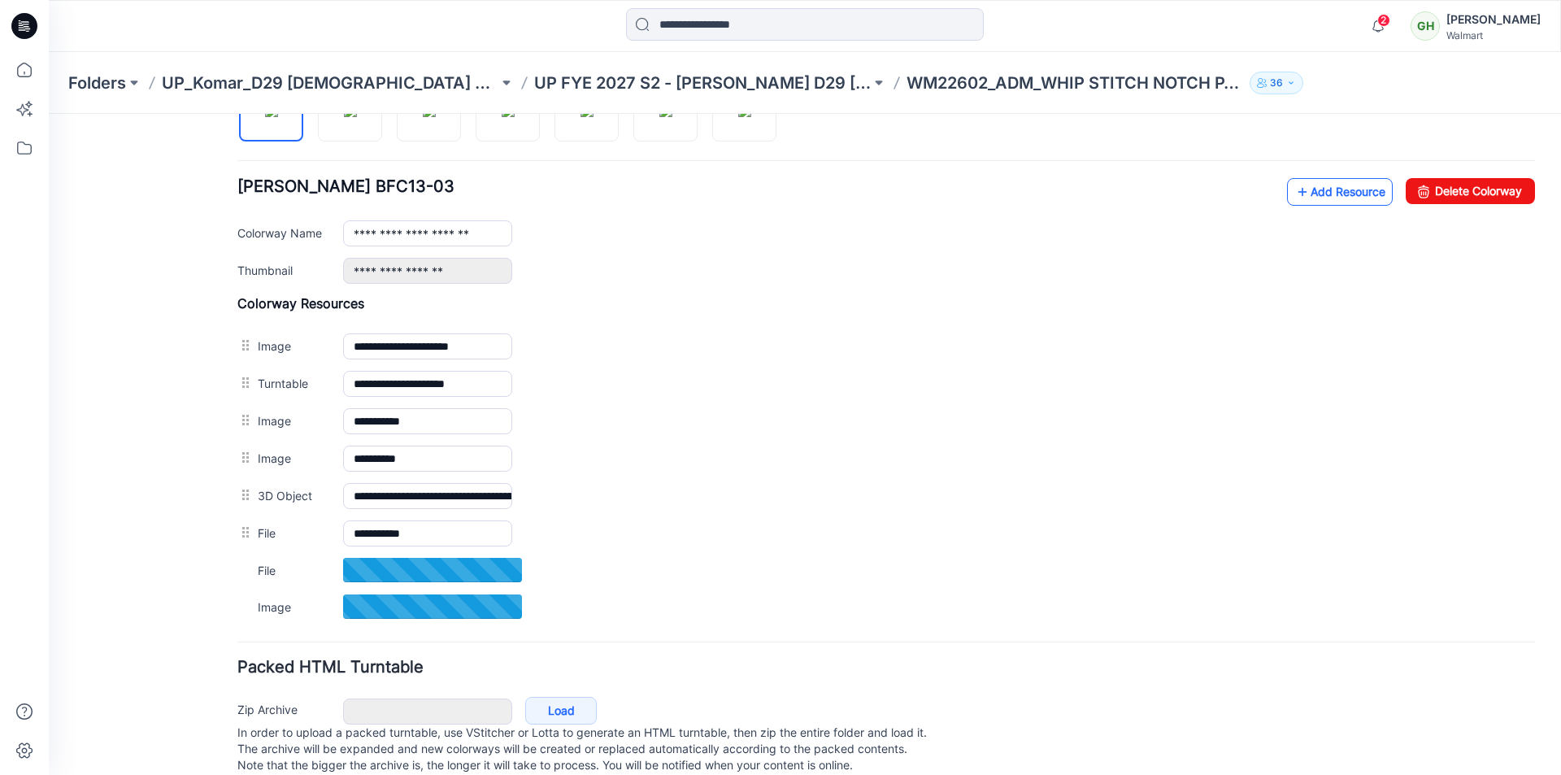
click at [1305, 194] on link "Add Resource" at bounding box center [1340, 192] width 106 height 28
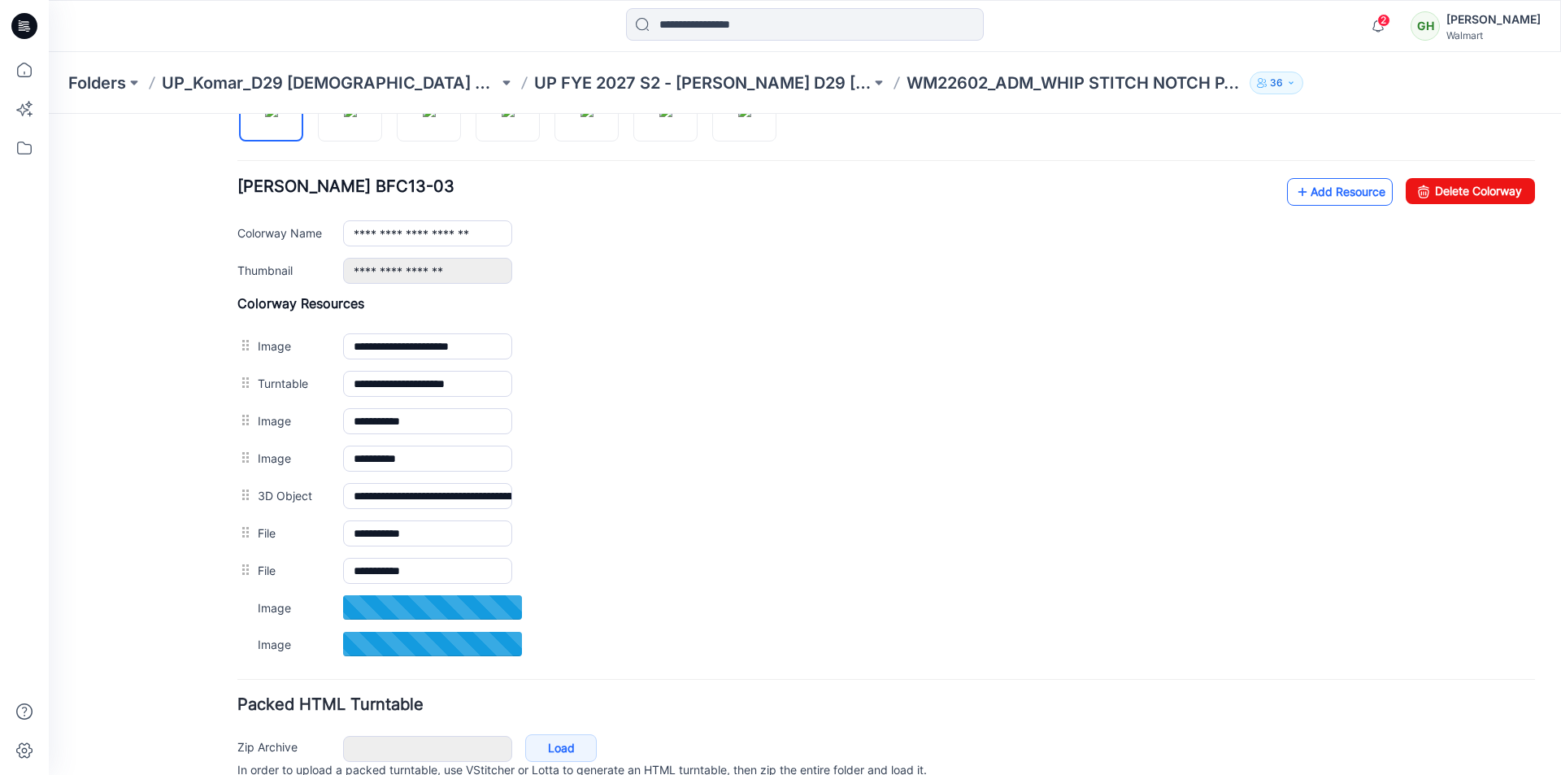
click at [1310, 198] on link "Add Resource" at bounding box center [1340, 192] width 106 height 28
click at [1297, 197] on link "Add Resource" at bounding box center [1340, 192] width 106 height 28
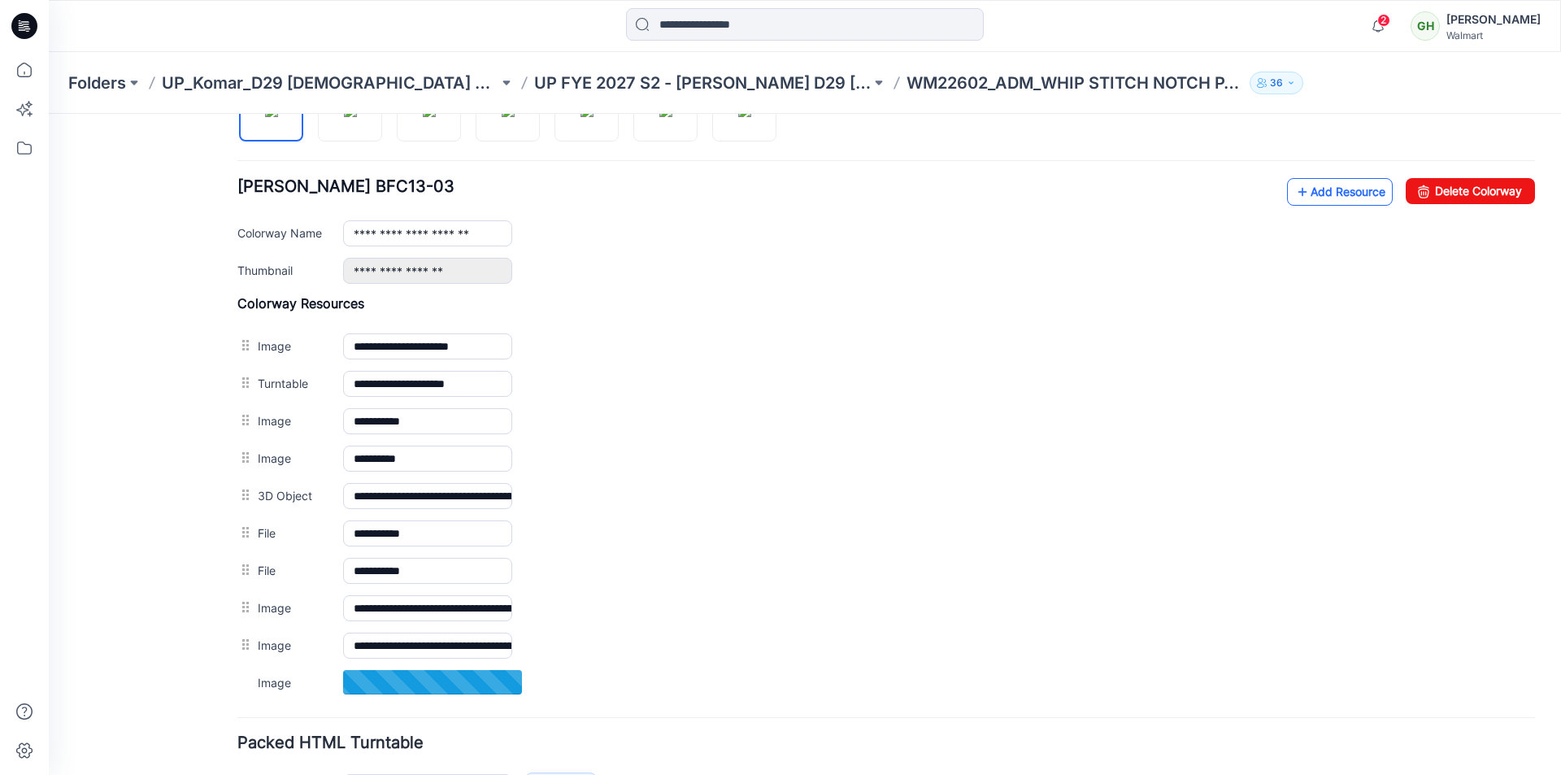
click at [1313, 197] on link "Add Resource" at bounding box center [1340, 192] width 106 height 28
click at [1300, 202] on link "Add Resource" at bounding box center [1340, 192] width 106 height 28
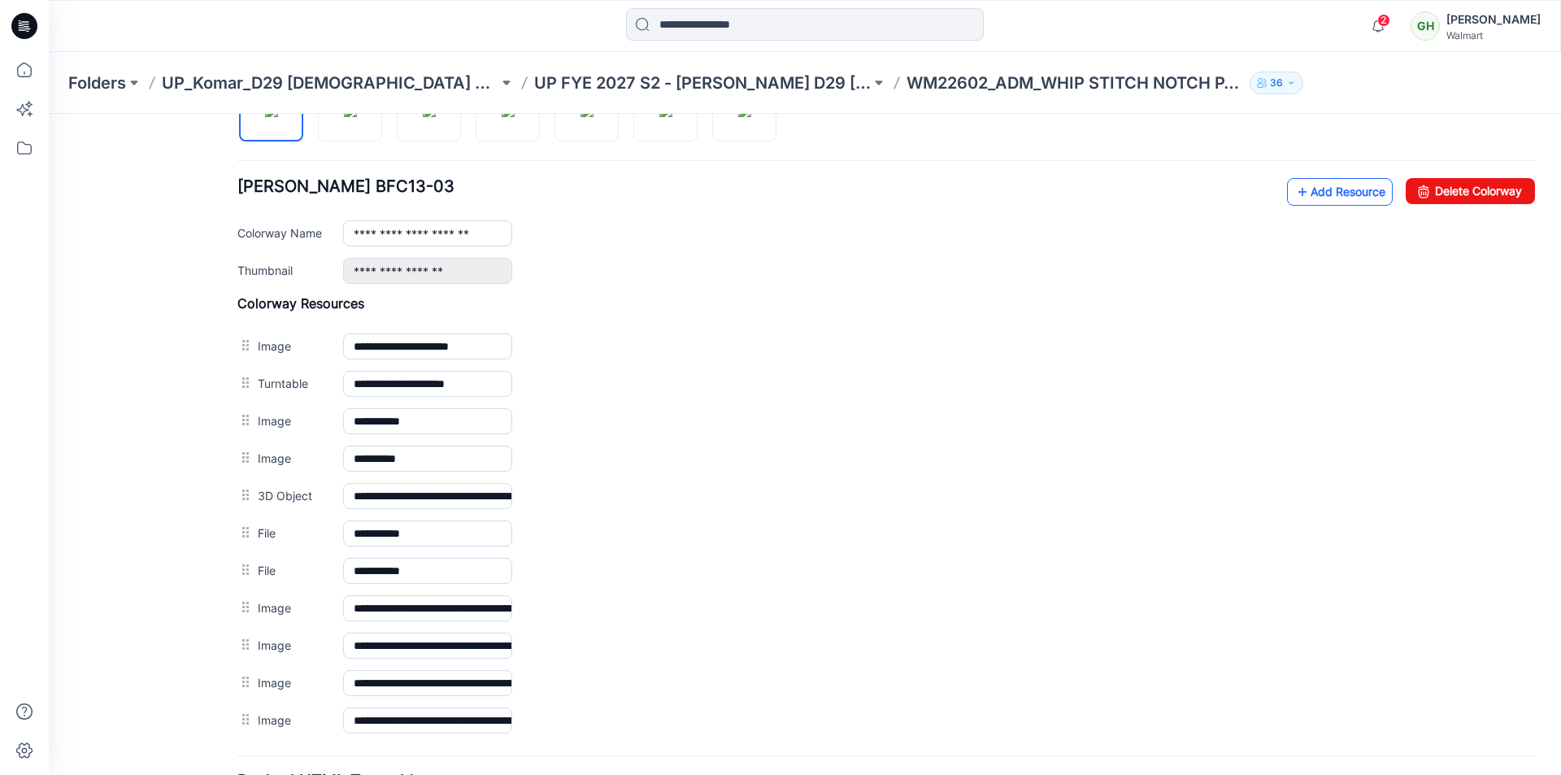
click at [1349, 193] on link "Add Resource" at bounding box center [1340, 192] width 106 height 28
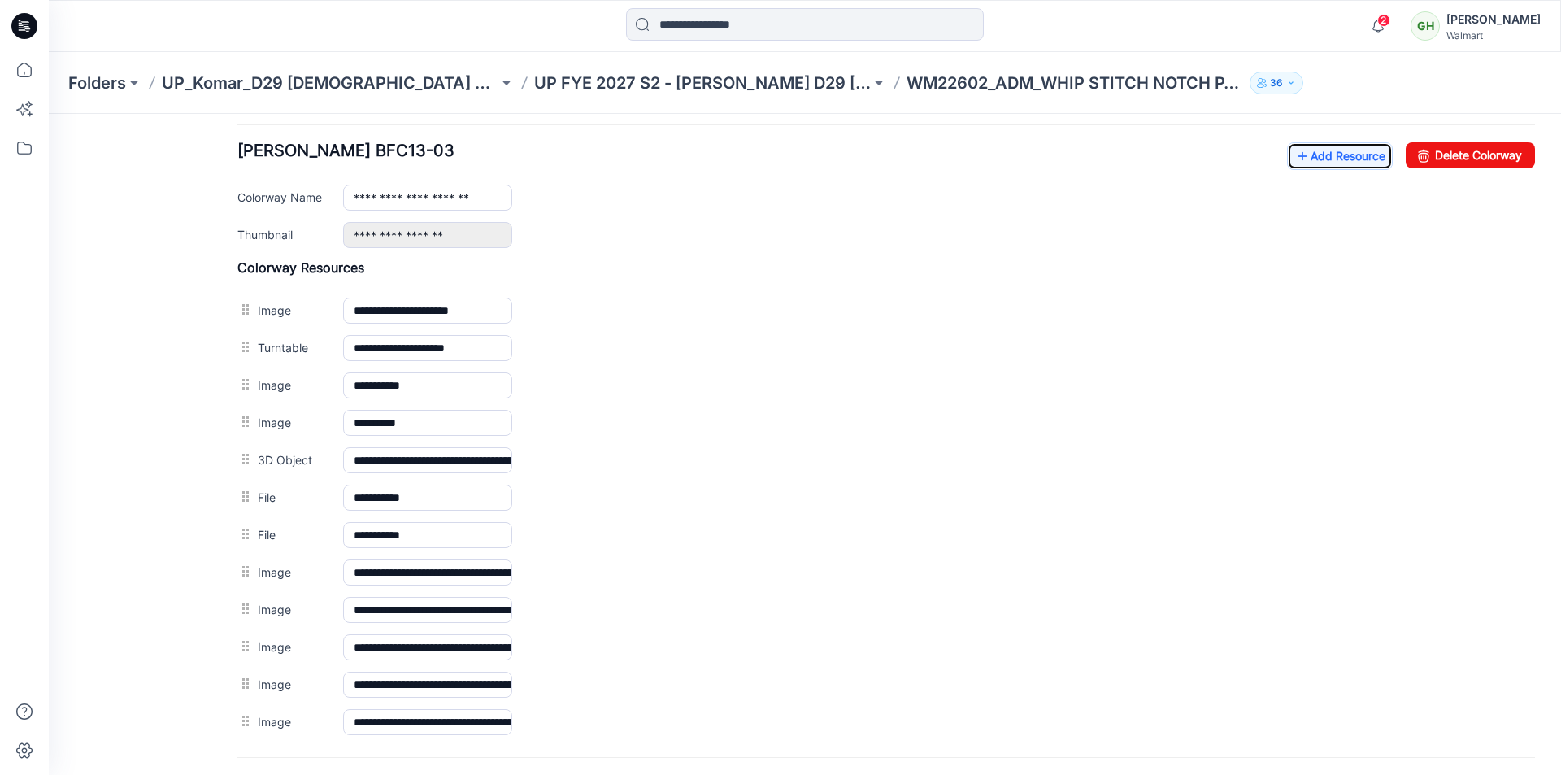
scroll to position [449, 0]
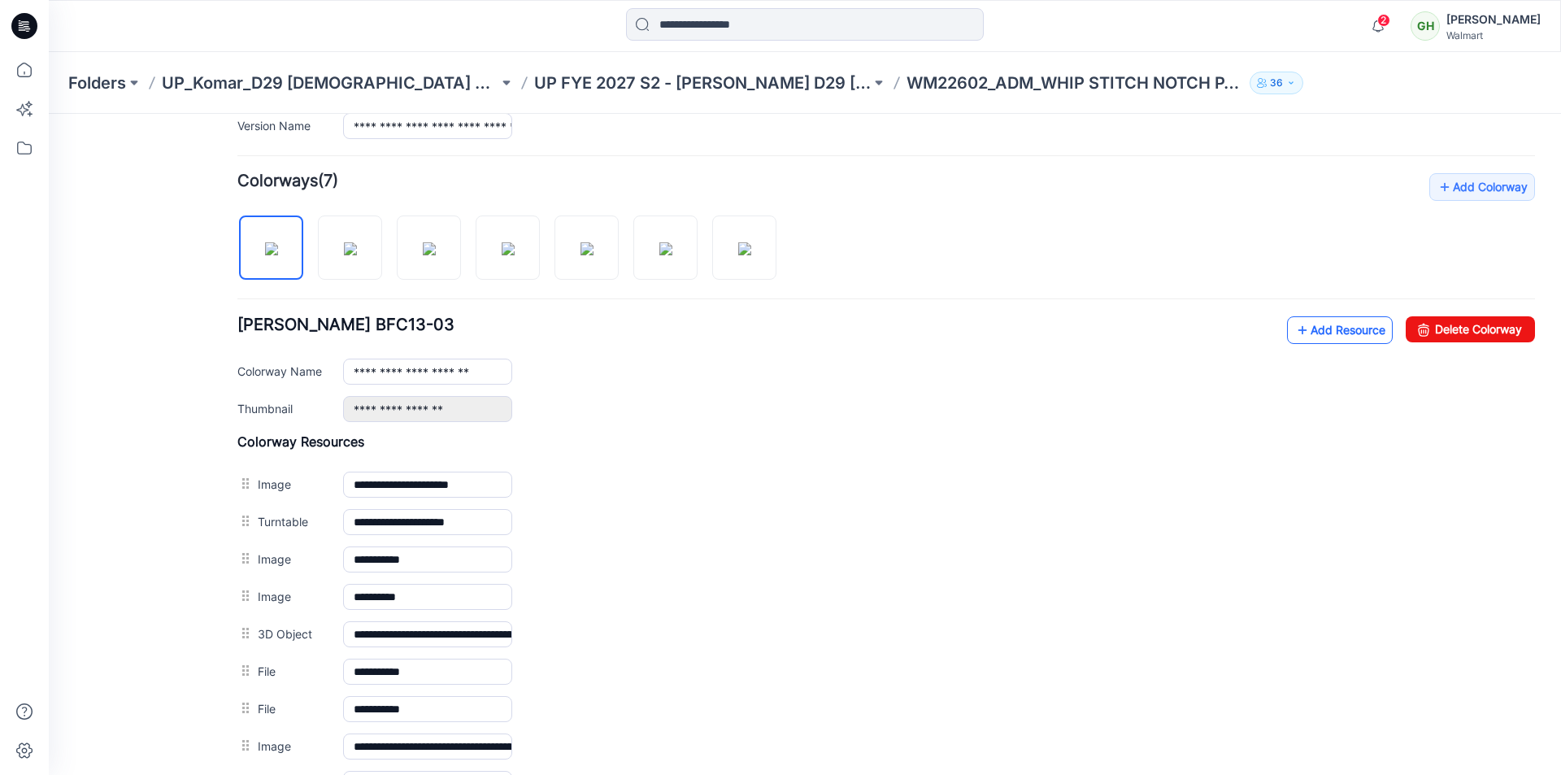
click at [1324, 332] on link "Add Resource" at bounding box center [1340, 330] width 106 height 28
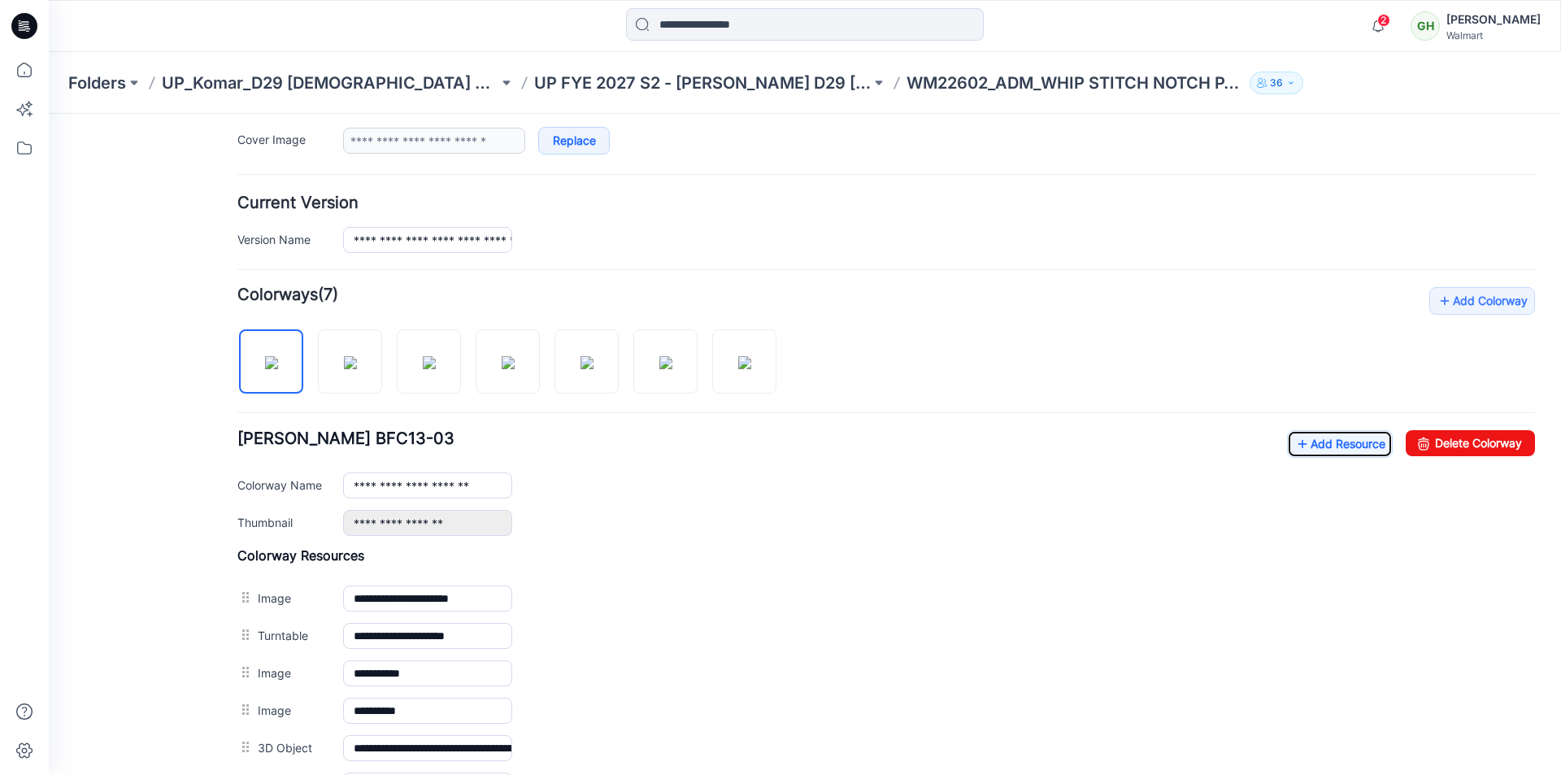
scroll to position [324, 0]
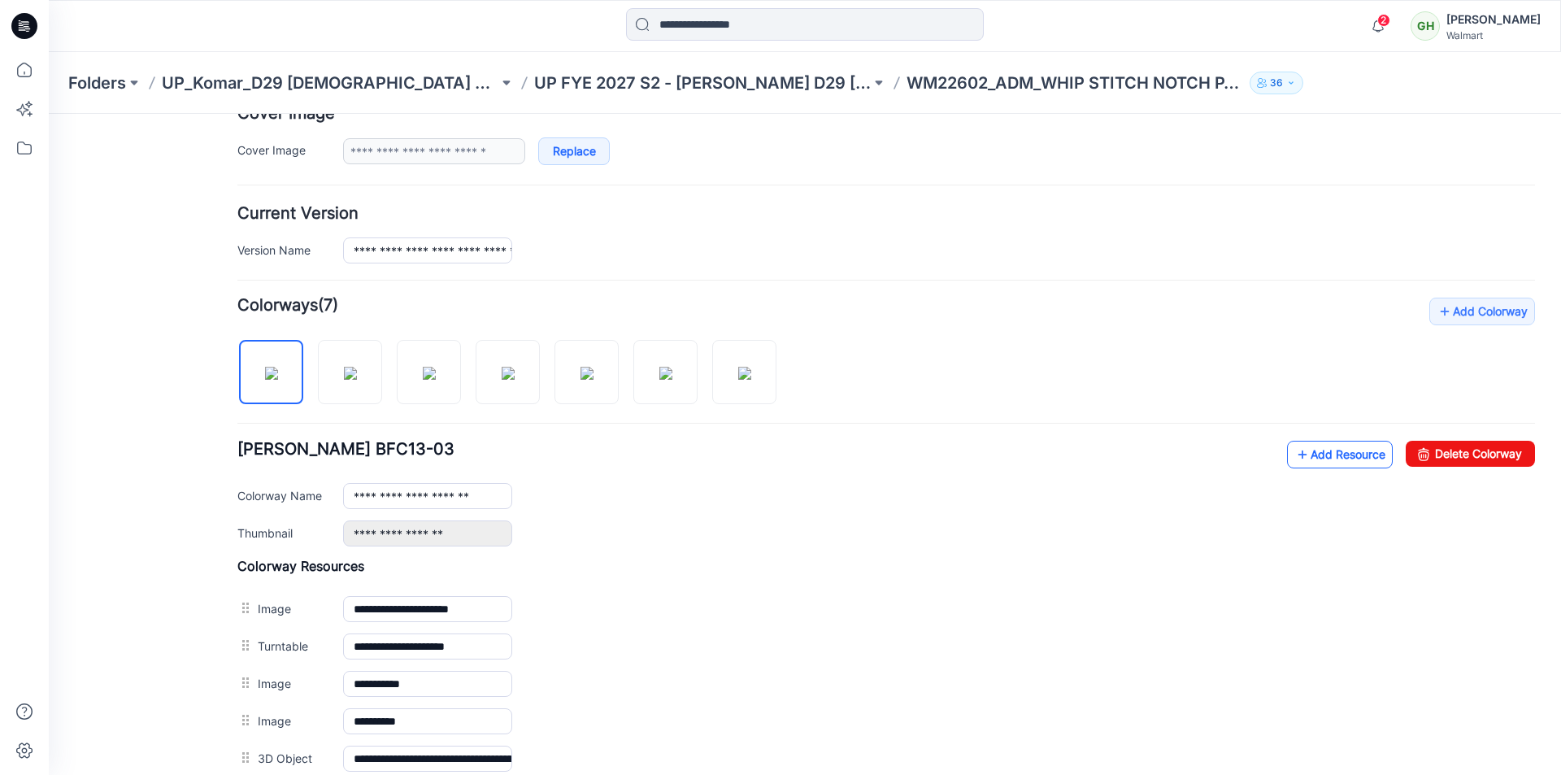
click at [1325, 445] on link "Add Resource" at bounding box center [1340, 455] width 106 height 28
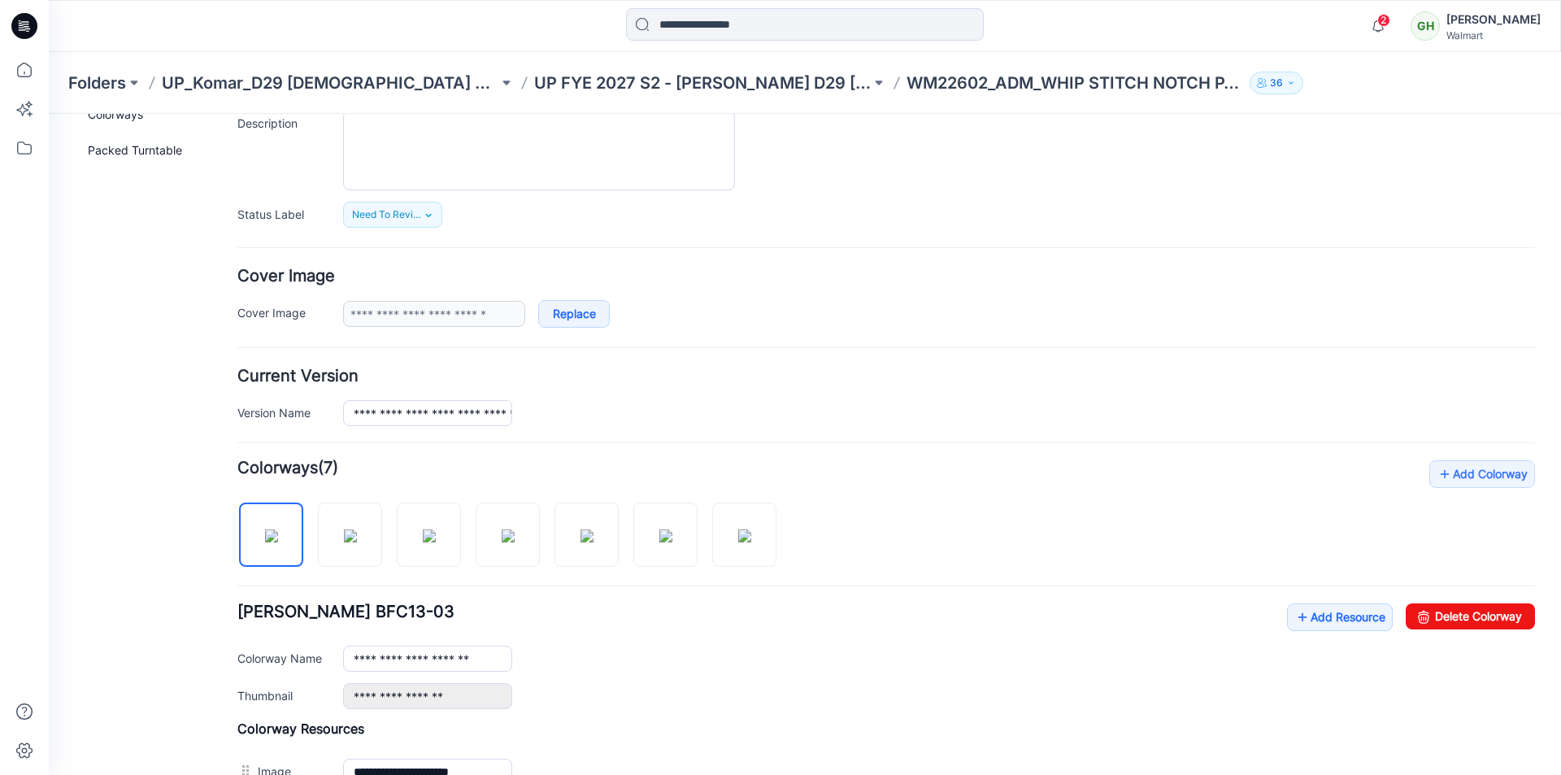
scroll to position [0, 0]
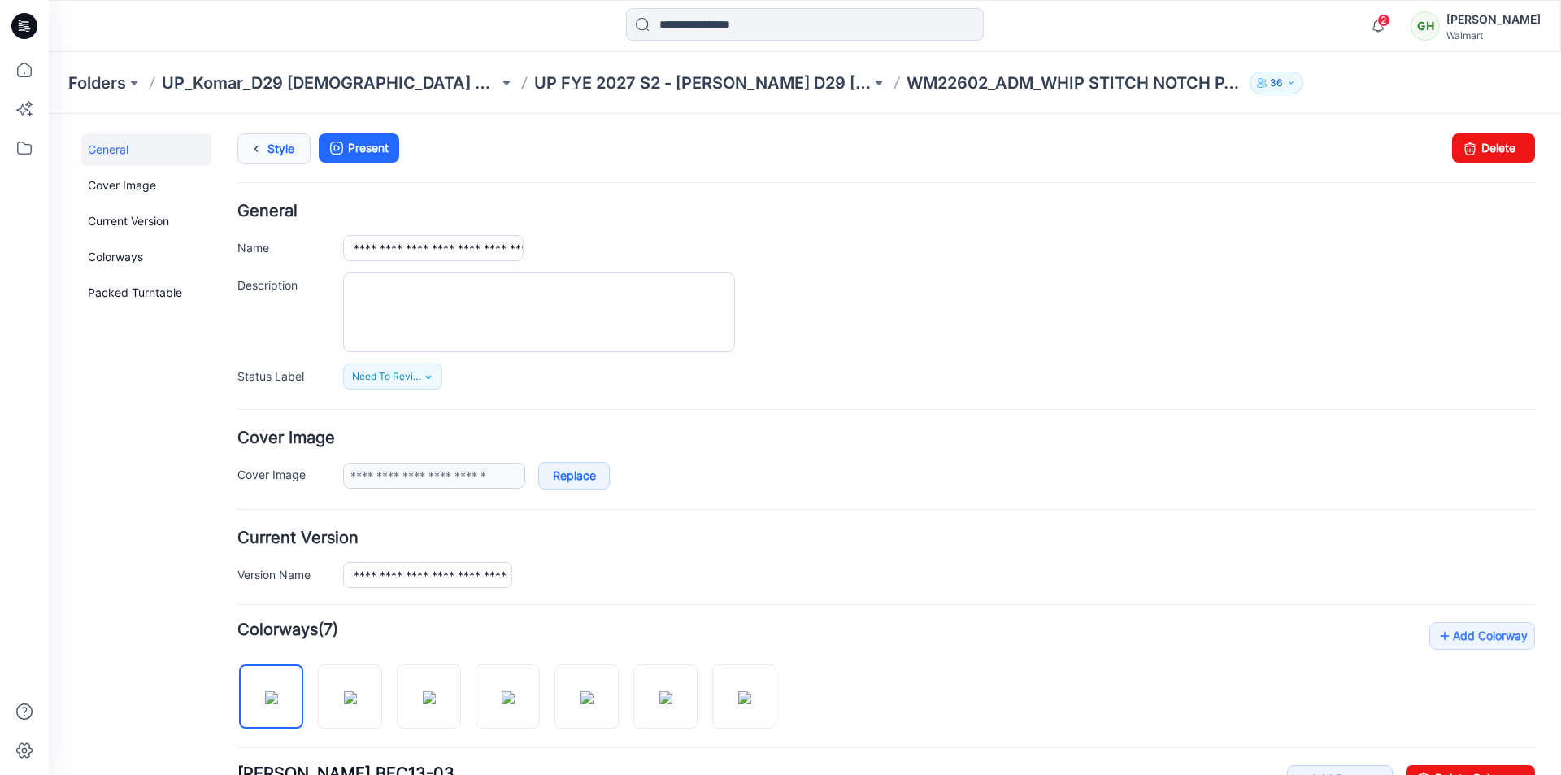
click at [289, 152] on link "Style" at bounding box center [273, 148] width 73 height 31
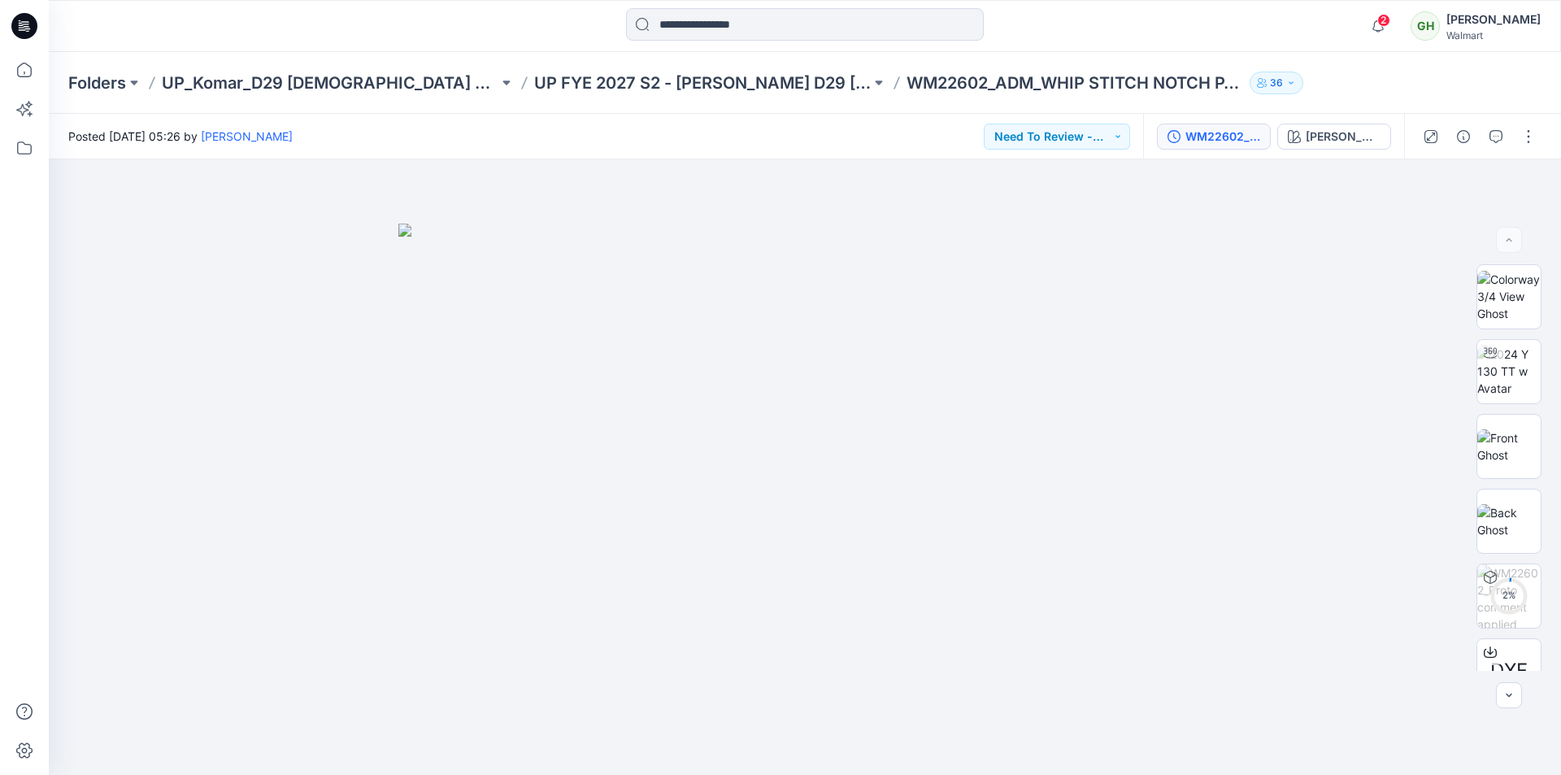
click at [1202, 138] on div "WM22602_Proto comment applied pattern" at bounding box center [1222, 137] width 75 height 18
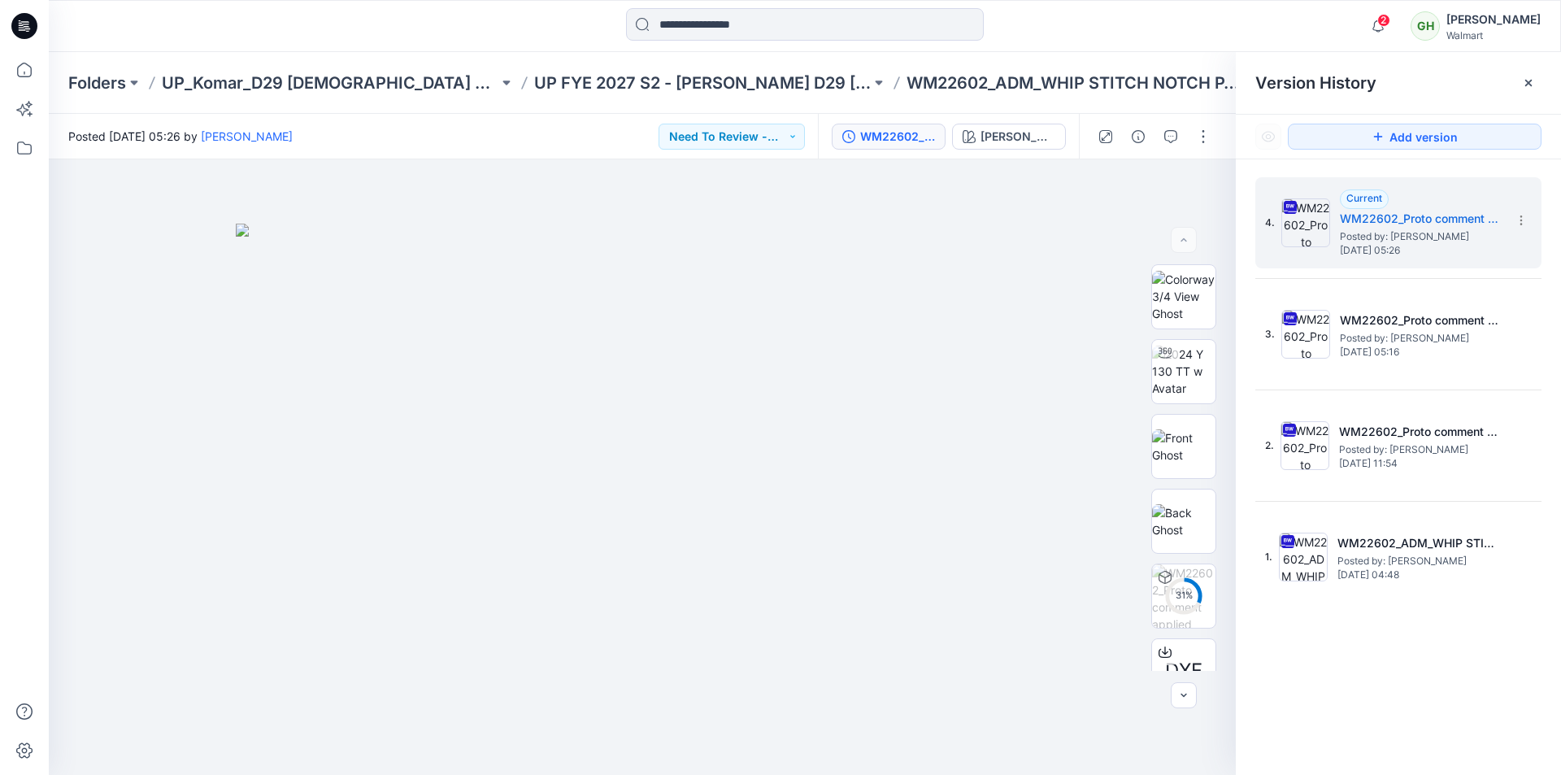
click at [33, 33] on icon at bounding box center [24, 26] width 26 height 26
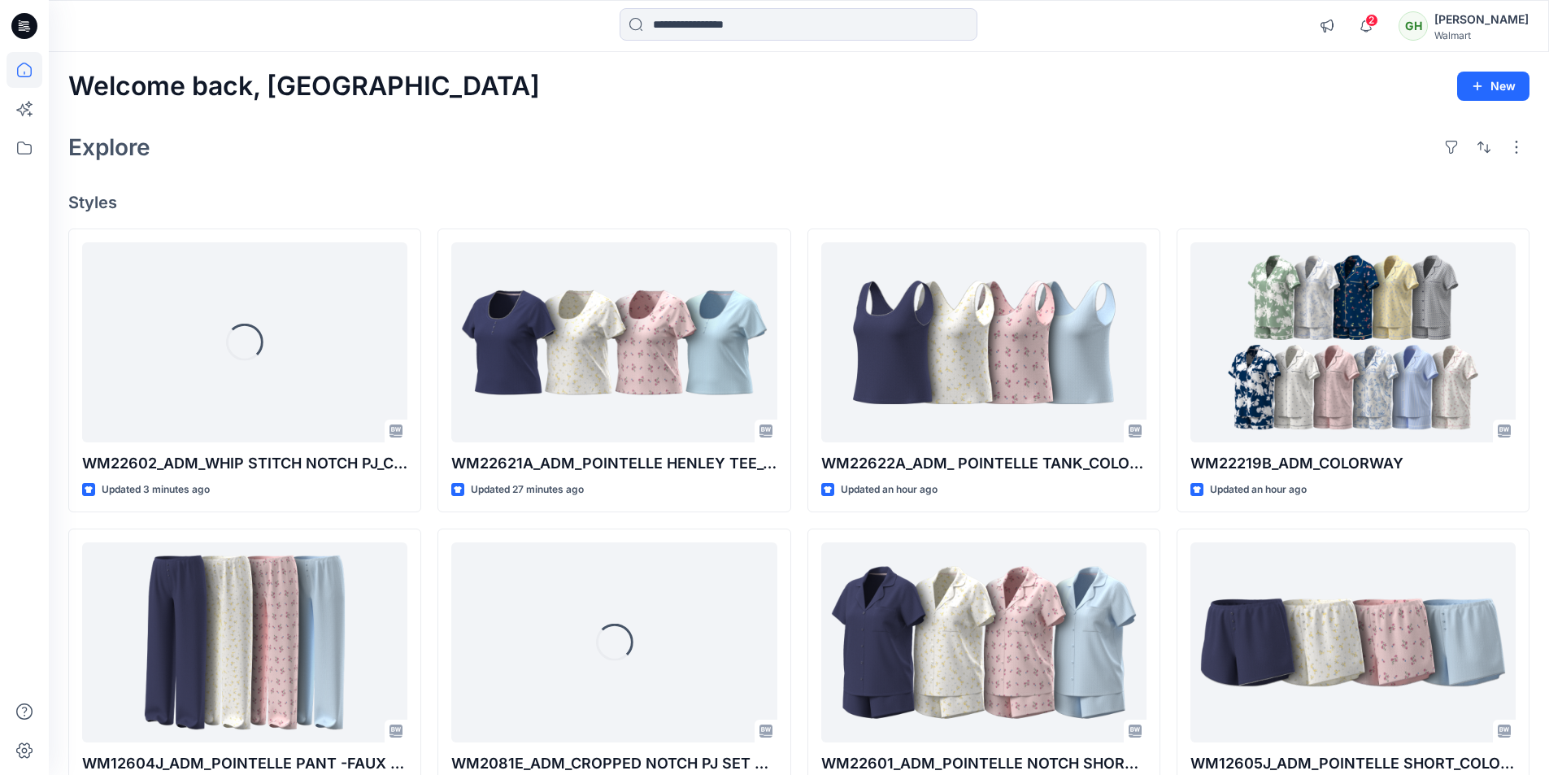
click at [485, 163] on div "Explore" at bounding box center [798, 147] width 1461 height 39
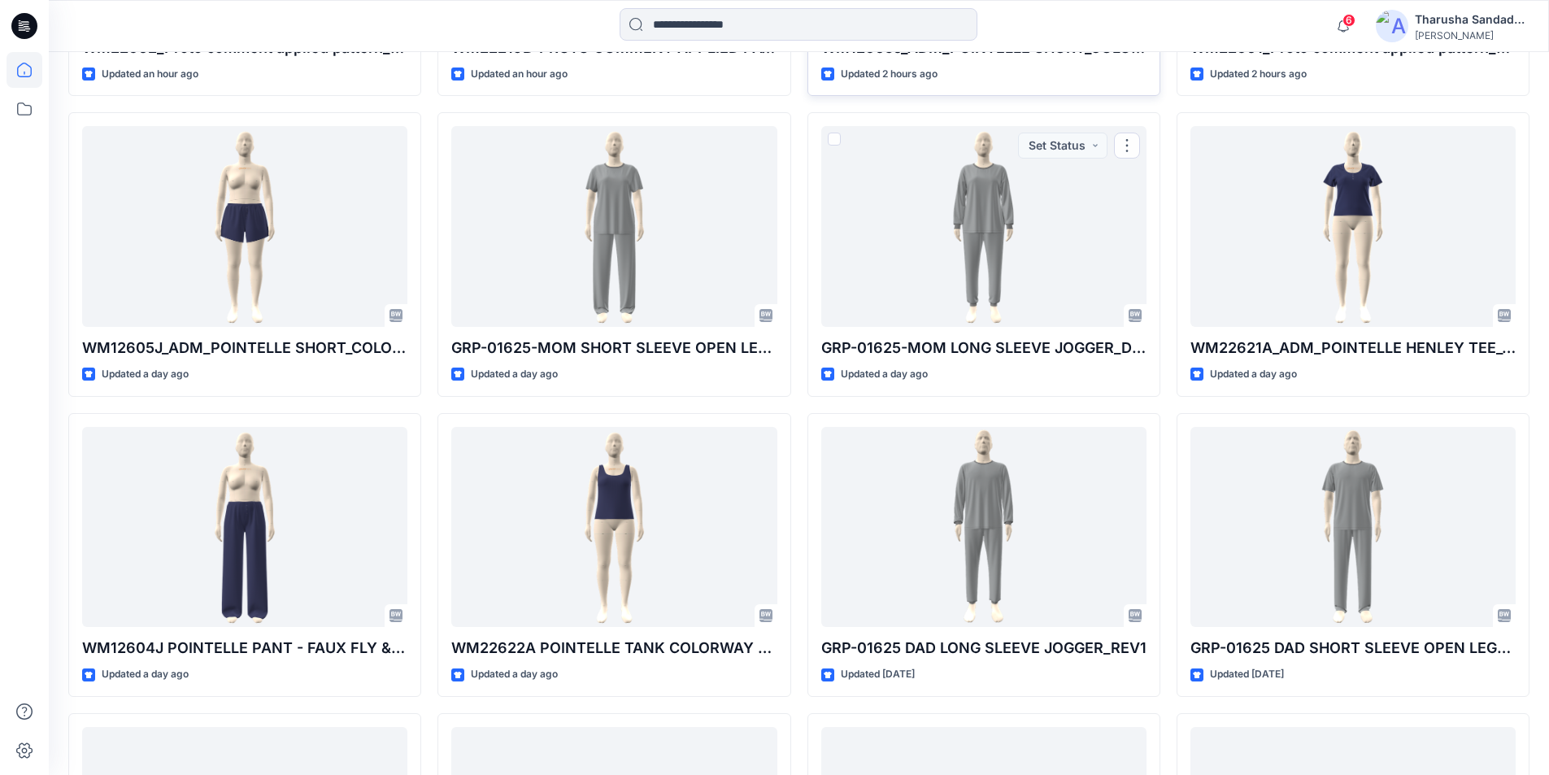
scroll to position [343, 0]
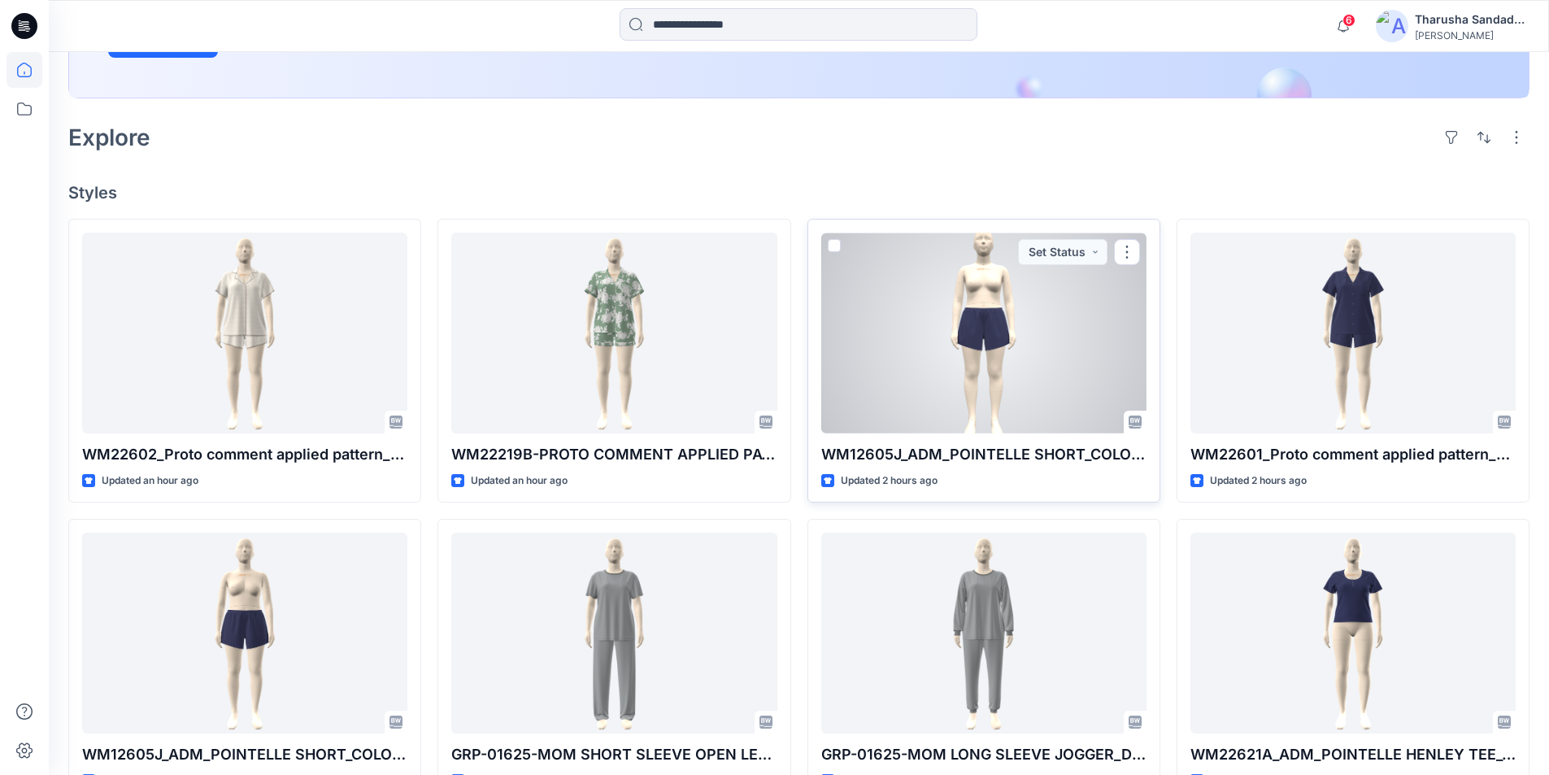
click at [988, 313] on div at bounding box center [983, 332] width 325 height 201
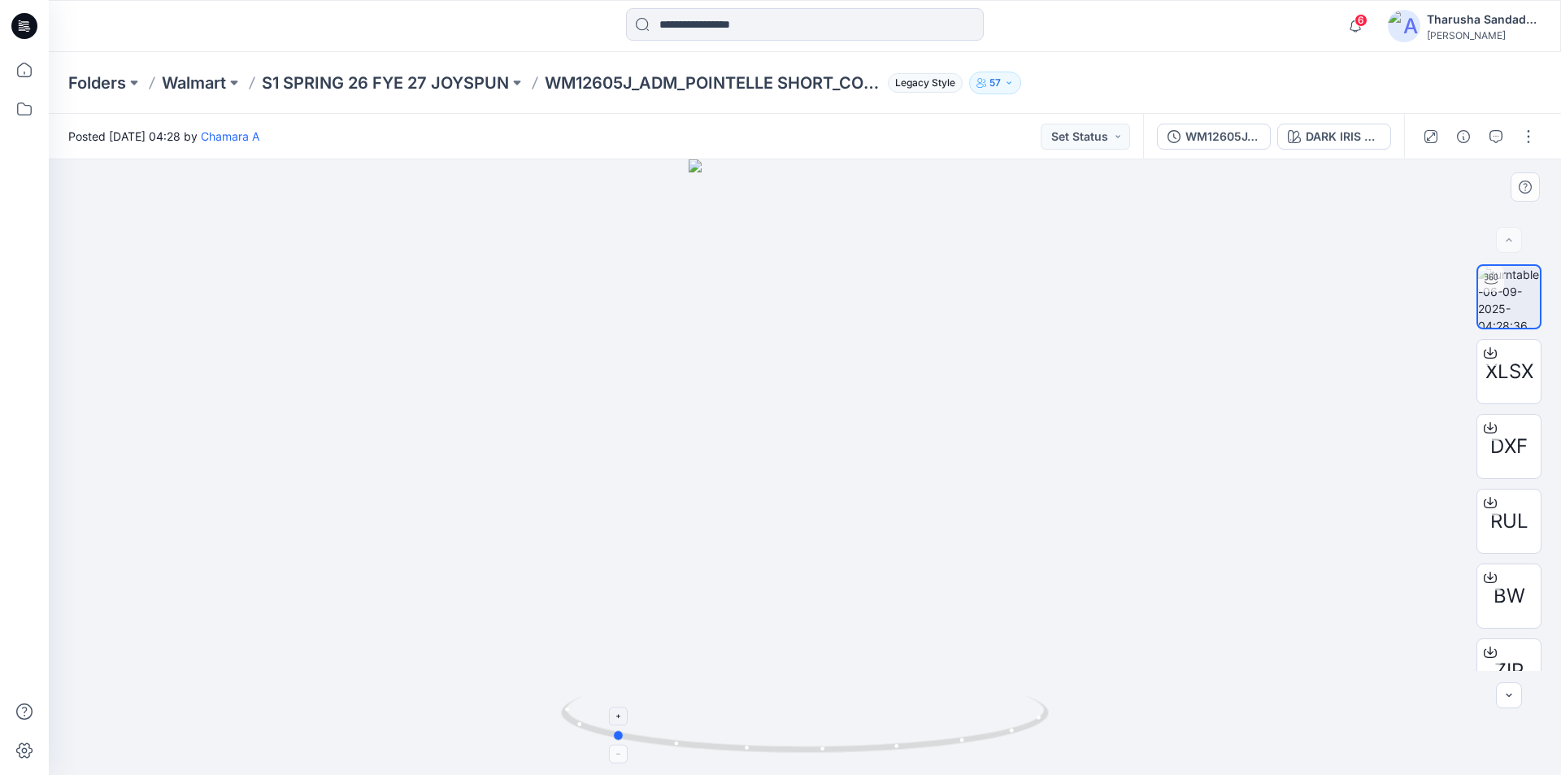
drag, startPoint x: 924, startPoint y: 744, endPoint x: 751, endPoint y: 735, distance: 173.4
click at [751, 735] on icon at bounding box center [807, 726] width 492 height 61
drag, startPoint x: 748, startPoint y: 754, endPoint x: 943, endPoint y: 758, distance: 195.1
click at [943, 758] on div at bounding box center [805, 733] width 488 height 81
drag, startPoint x: 972, startPoint y: 730, endPoint x: 901, endPoint y: 714, distance: 72.6
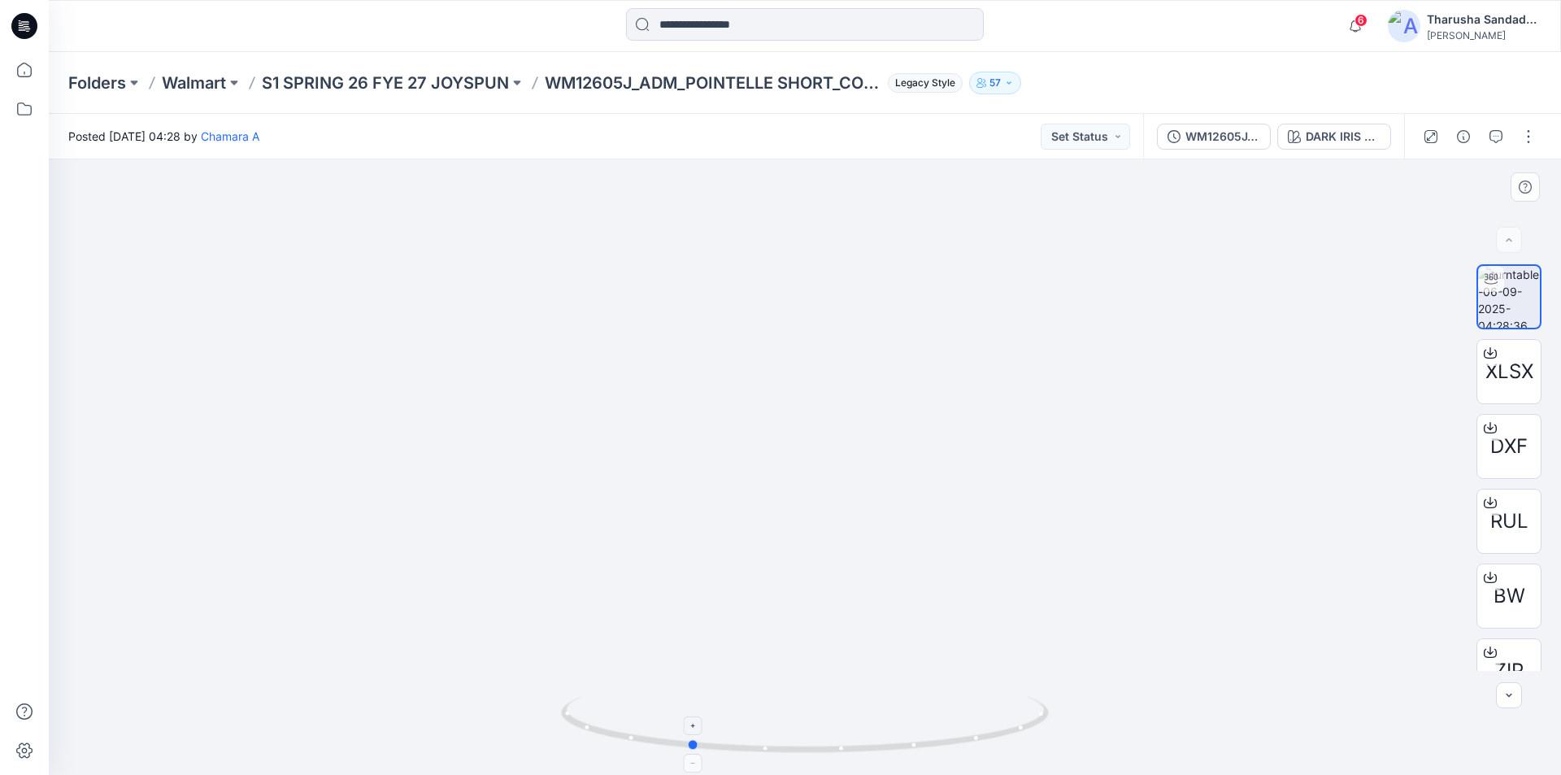
click at [901, 714] on icon at bounding box center [807, 726] width 492 height 61
click at [937, 761] on div at bounding box center [805, 733] width 488 height 81
